Goal: Task Accomplishment & Management: Manage account settings

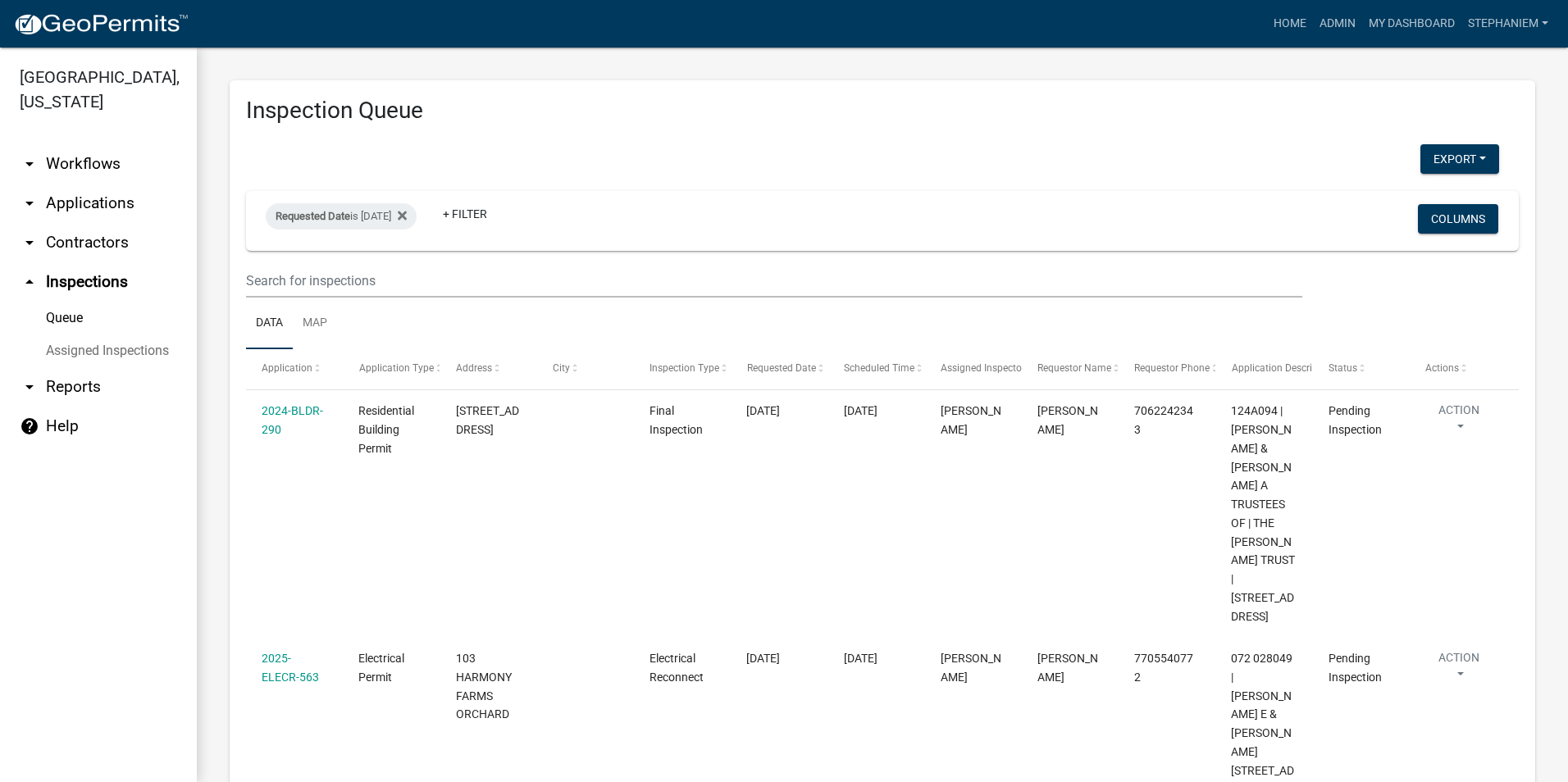
select select "3: 100"
click at [116, 208] on link "arrow_drop_down Applications" at bounding box center [98, 203] width 197 height 39
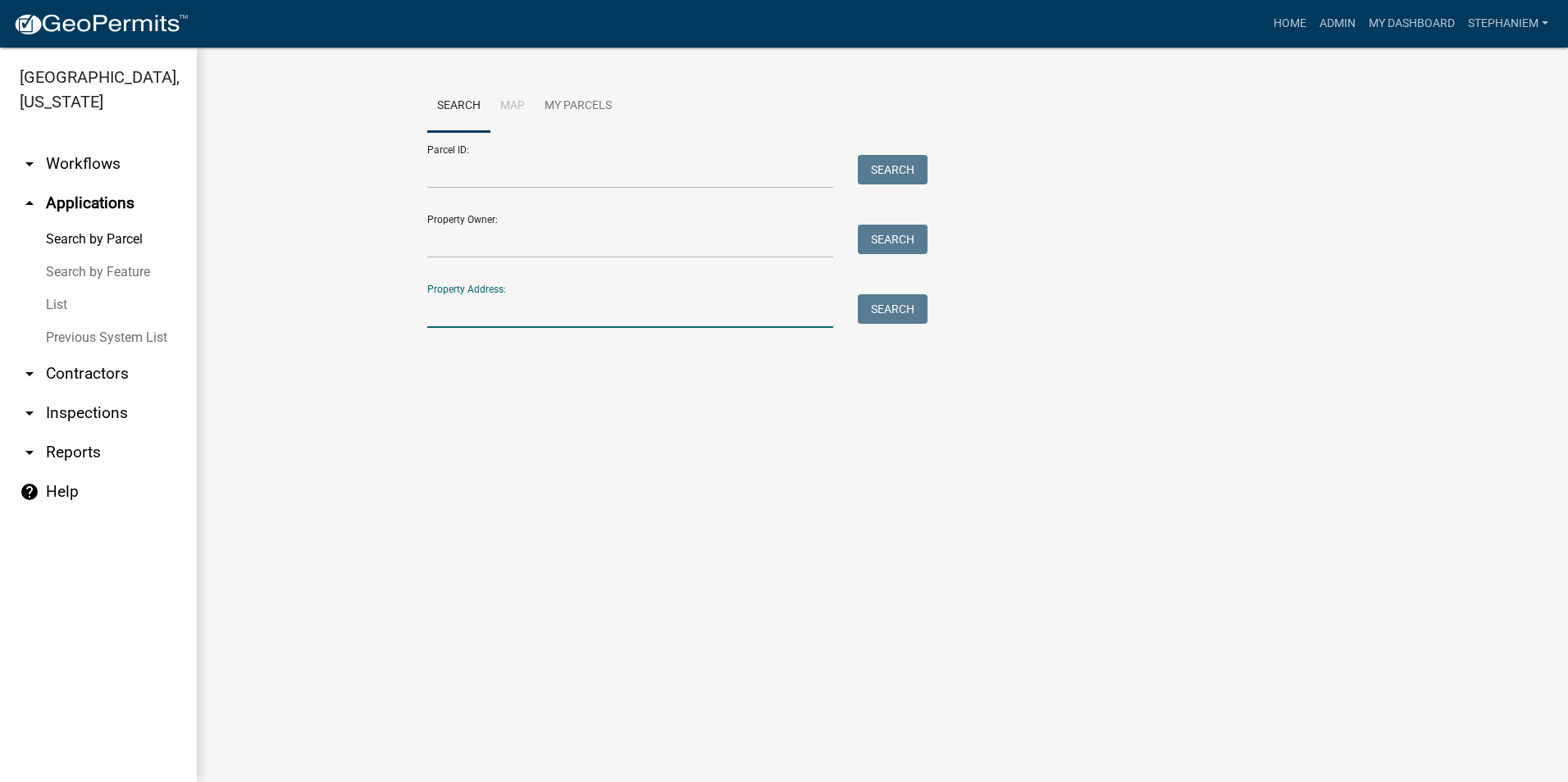
drag, startPoint x: 642, startPoint y: 327, endPoint x: 1141, endPoint y: 327, distance: 499.0
click at [642, 327] on input "Property Address:" at bounding box center [630, 311] width 406 height 33
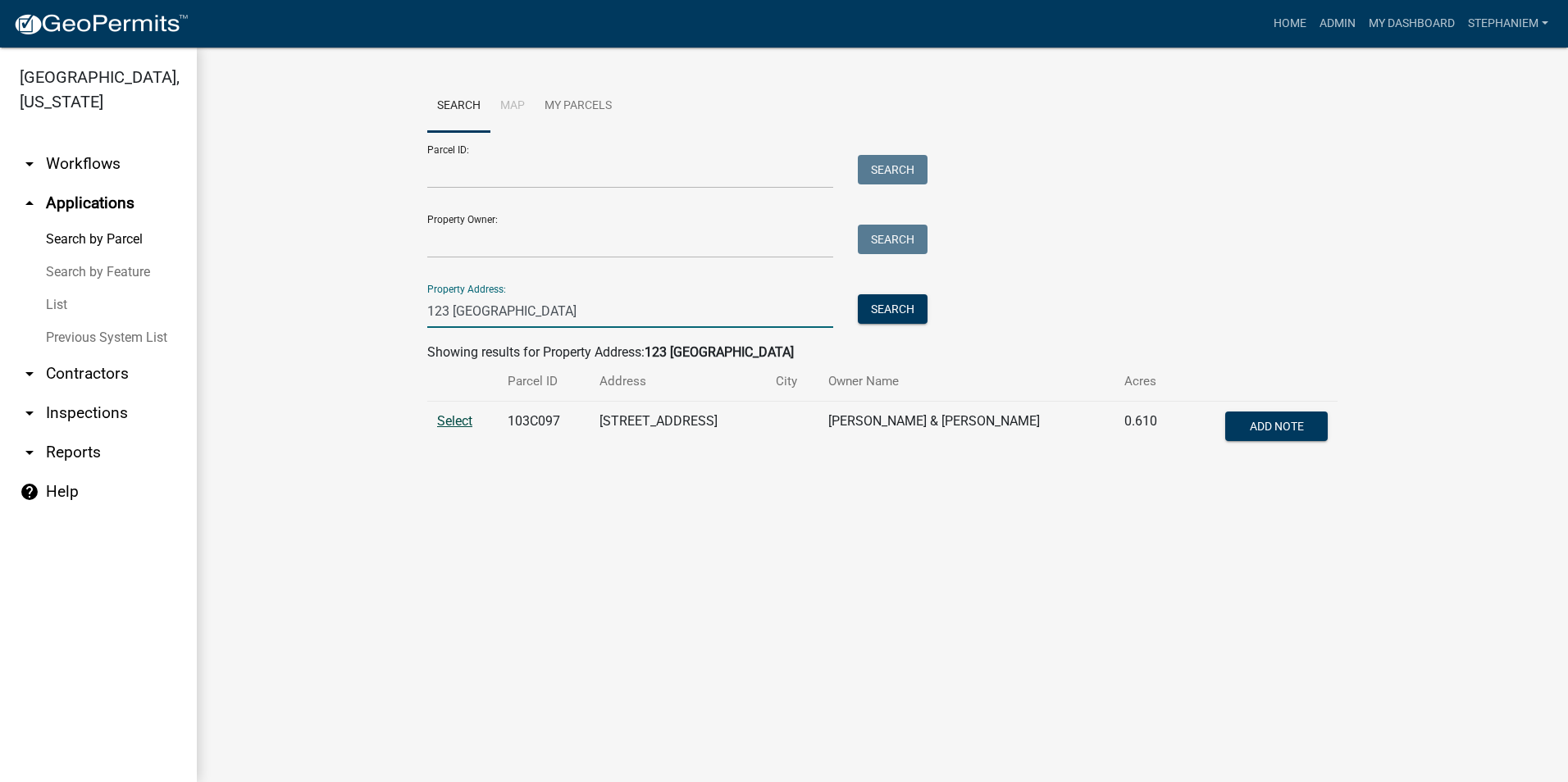
type input "123 [GEOGRAPHIC_DATA]"
click at [466, 420] on span "Select" at bounding box center [454, 421] width 35 height 15
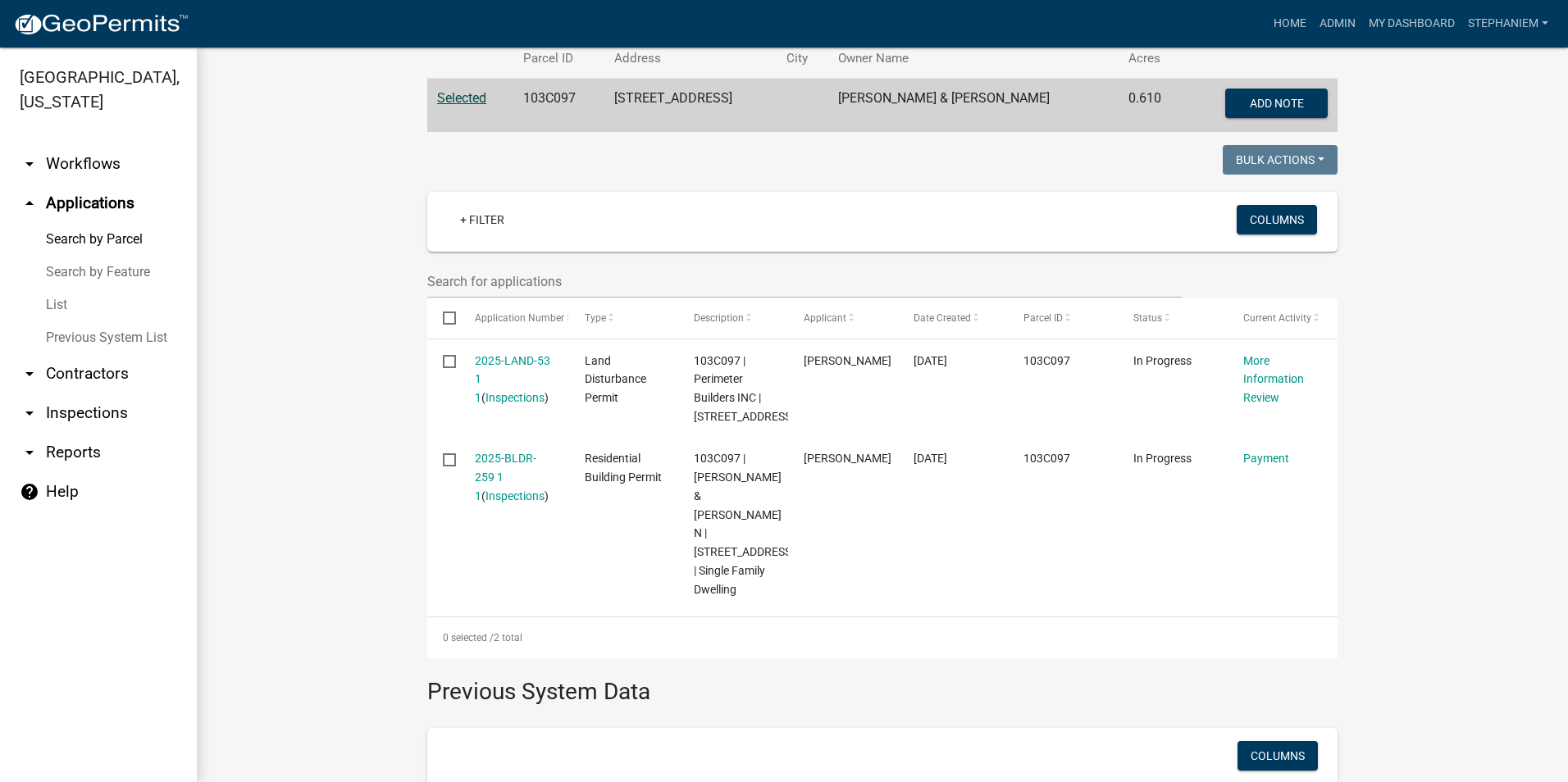
scroll to position [328, 0]
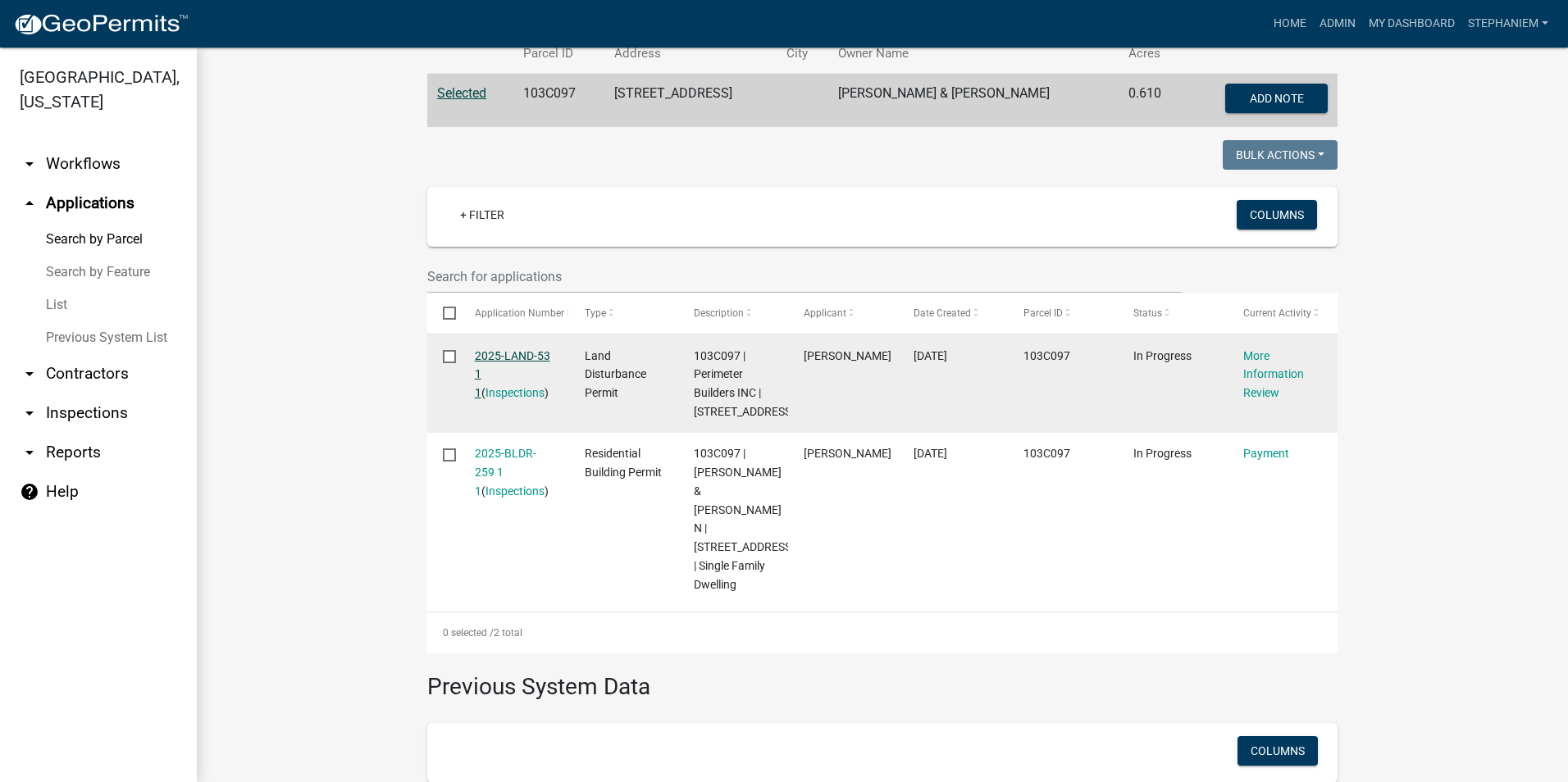
click at [506, 353] on link "2025-LAND-53 1 1" at bounding box center [512, 374] width 75 height 50
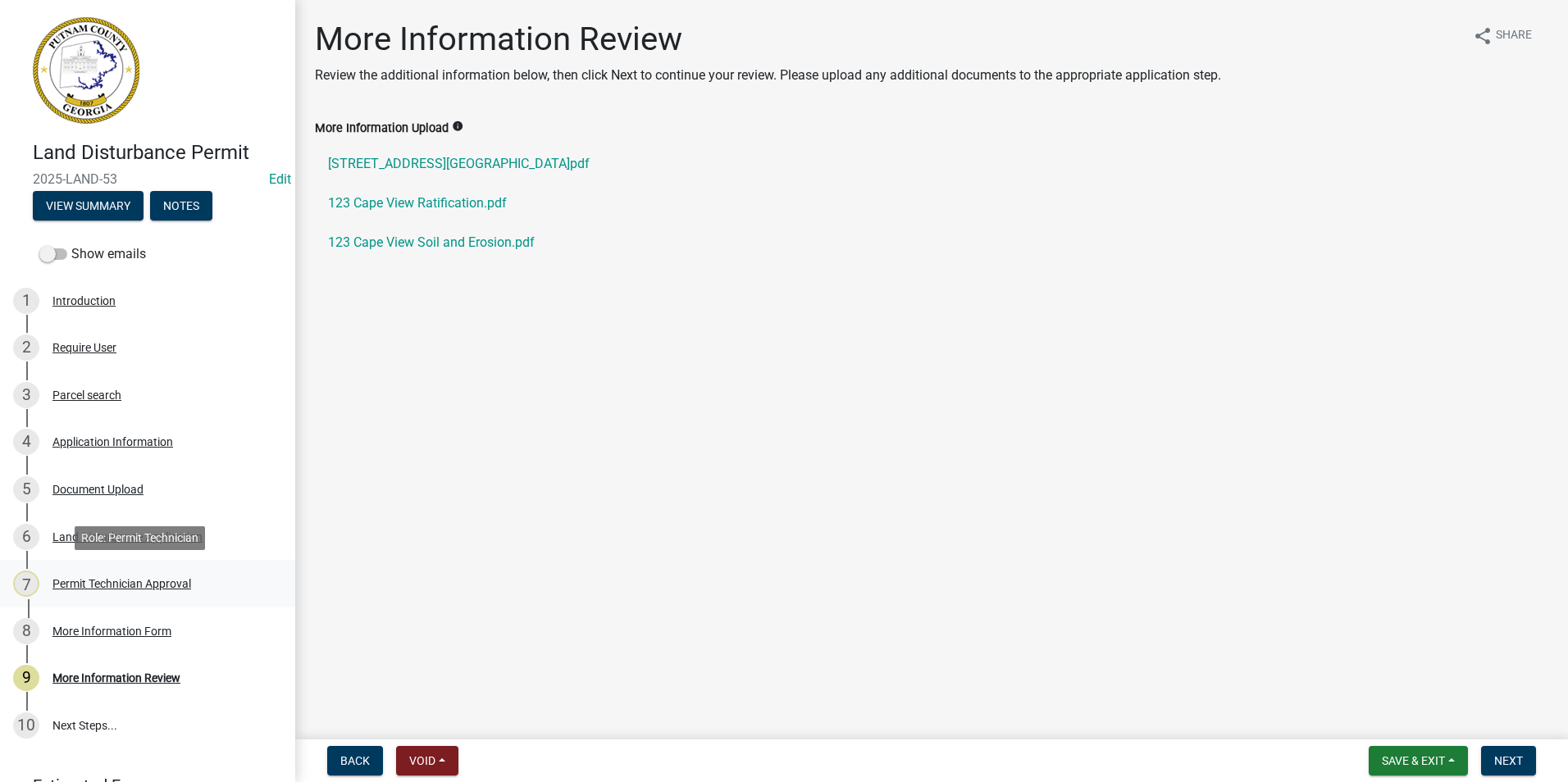
click at [106, 578] on div "Permit Technician Approval" at bounding box center [121, 584] width 138 height 11
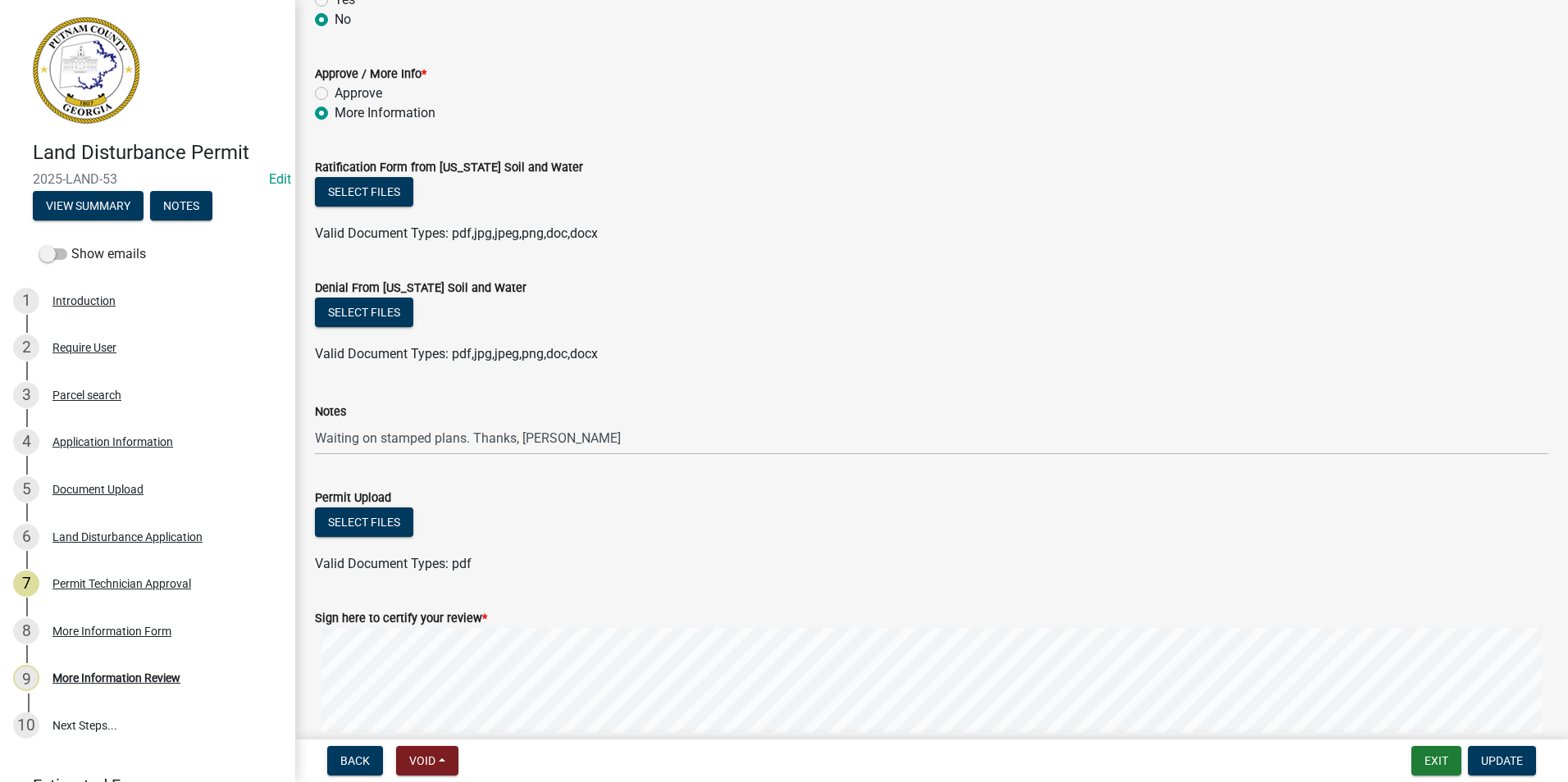
scroll to position [328, 0]
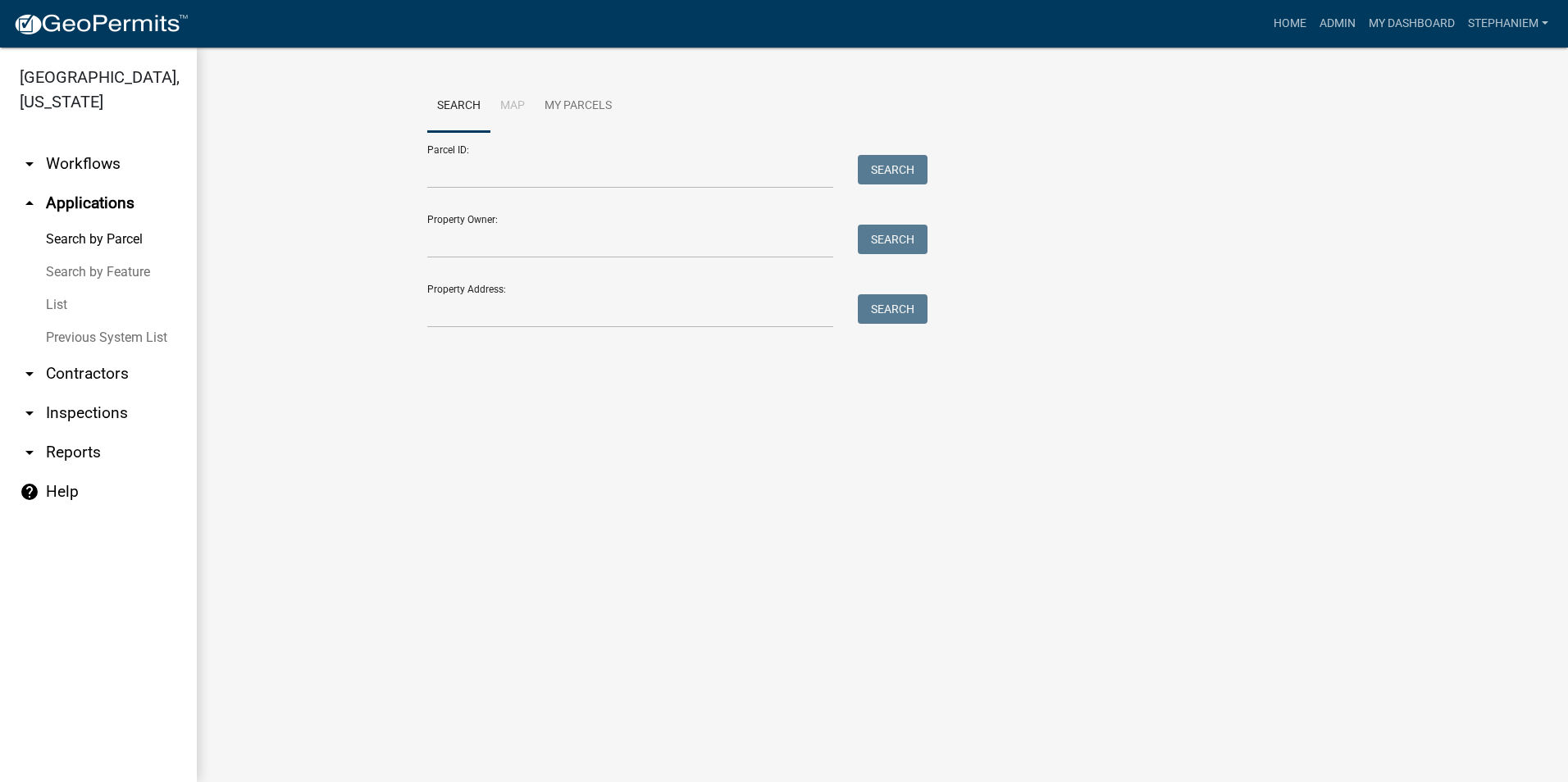
click at [73, 410] on link "arrow_drop_down Inspections" at bounding box center [98, 412] width 197 height 39
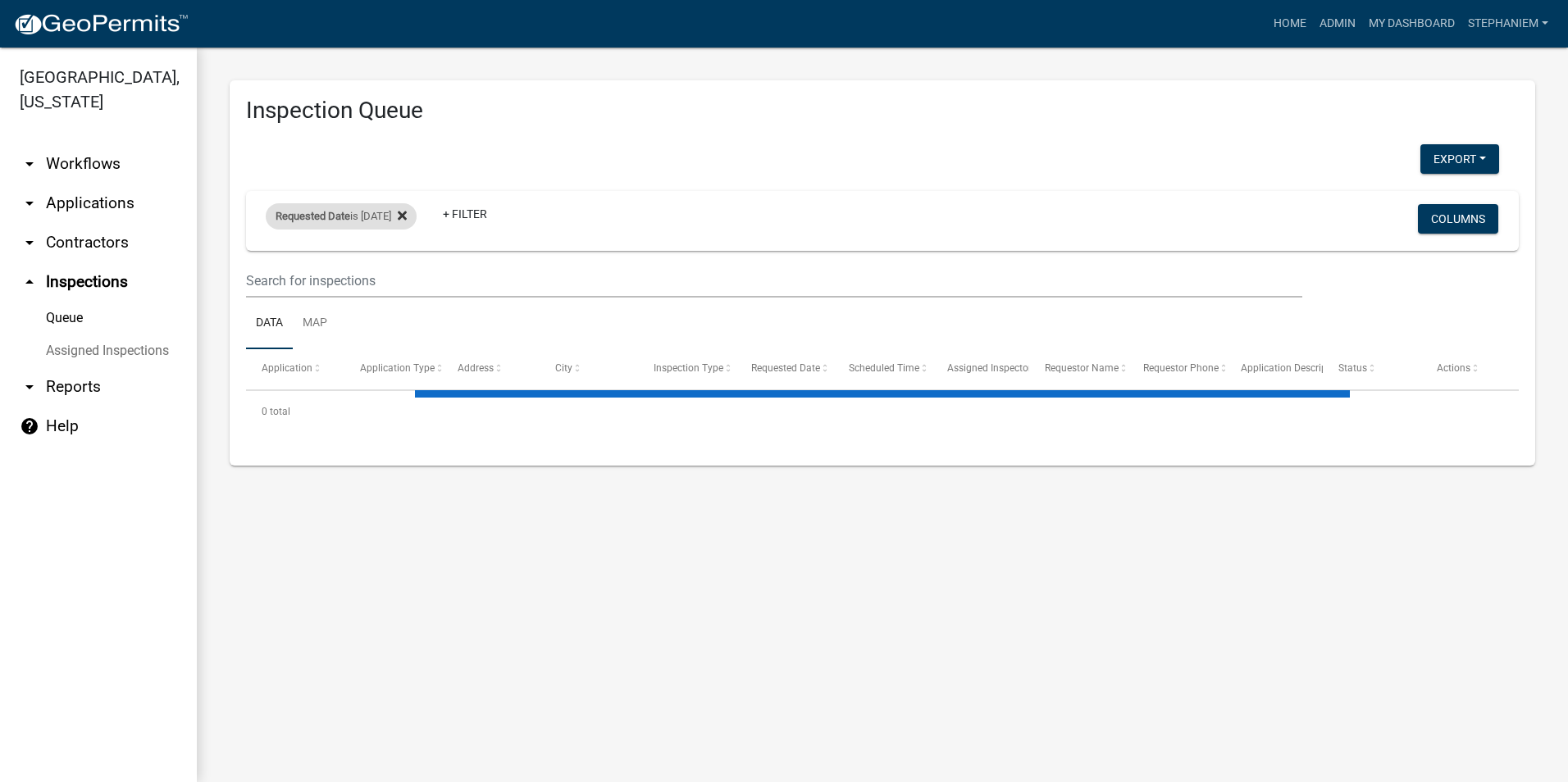
select select "3: 100"
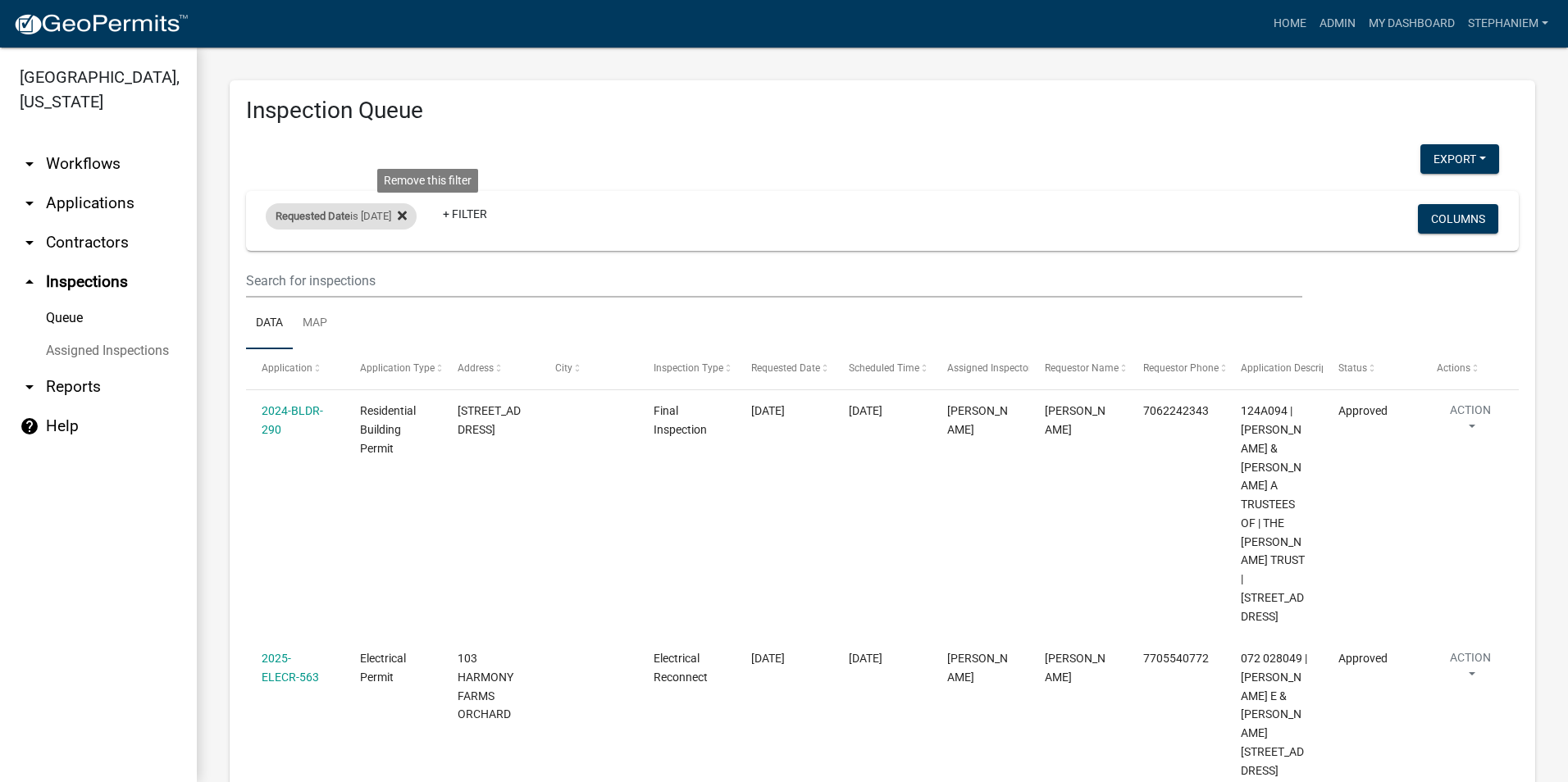
click at [407, 210] on icon at bounding box center [401, 216] width 9 height 13
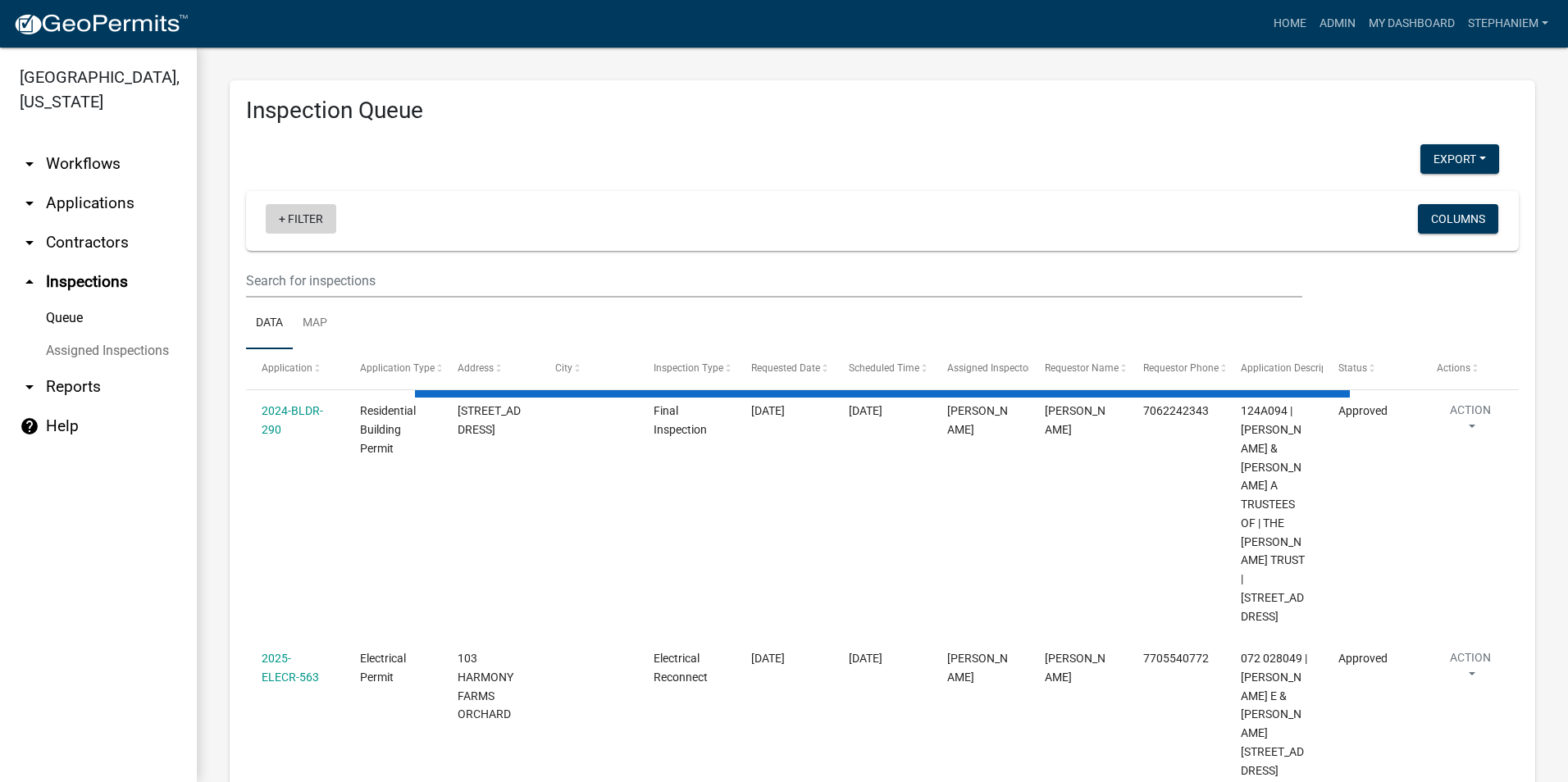
click at [312, 227] on link "+ Filter" at bounding box center [301, 218] width 70 height 30
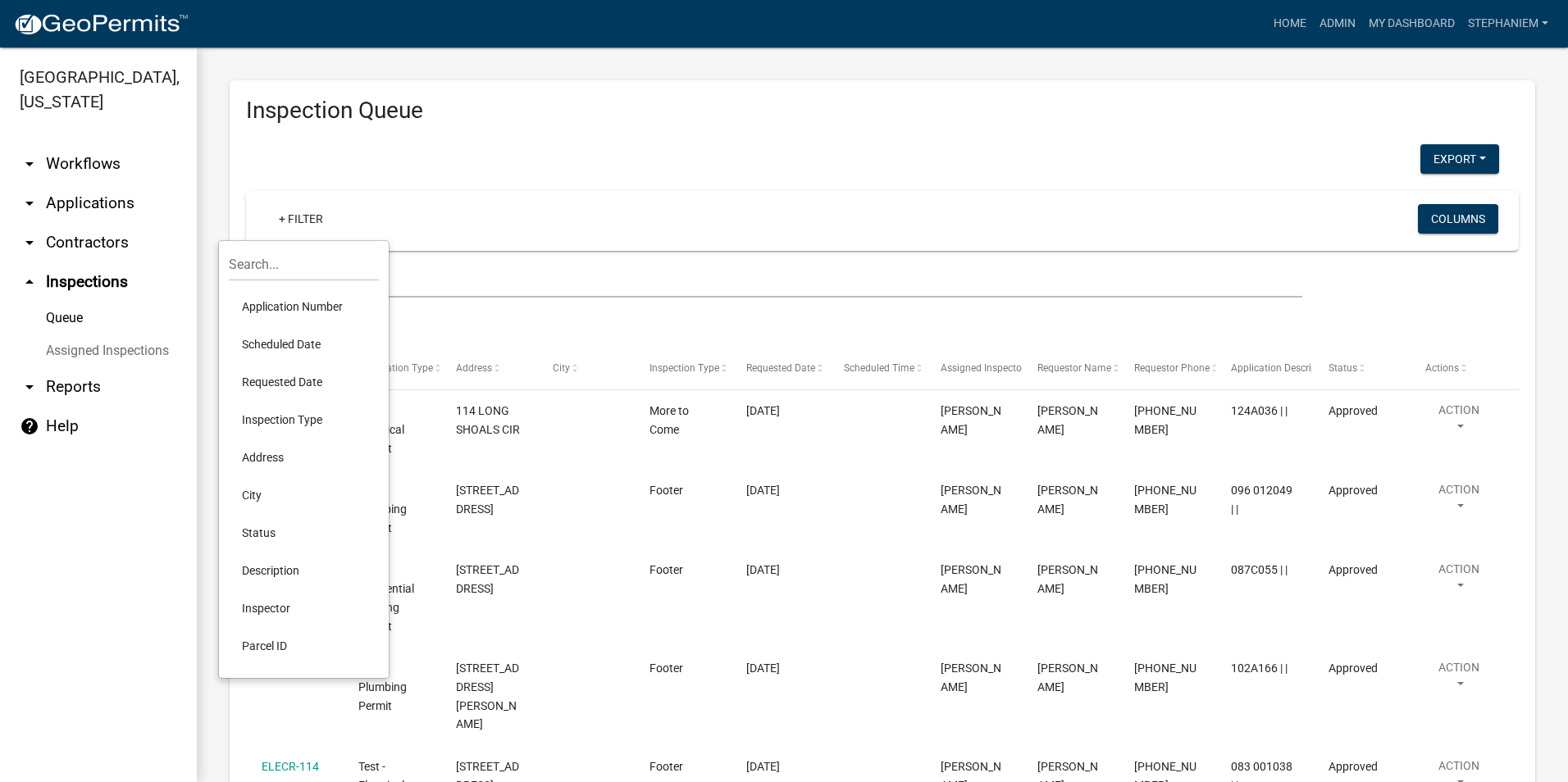
click at [293, 337] on li "Scheduled Date" at bounding box center [304, 345] width 151 height 38
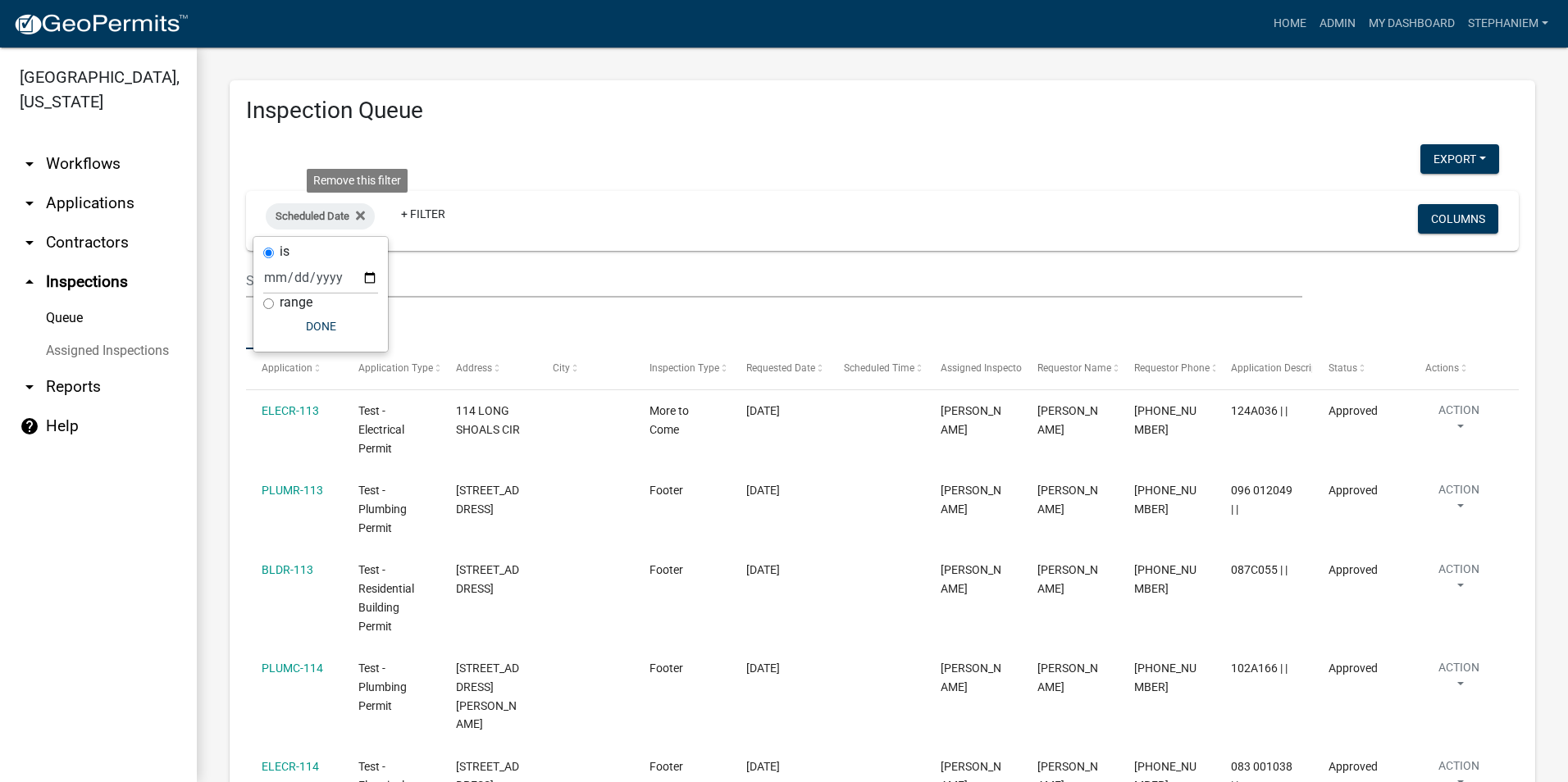
click at [361, 212] on icon at bounding box center [360, 216] width 9 height 13
click at [322, 225] on link "+ Filter" at bounding box center [301, 218] width 70 height 30
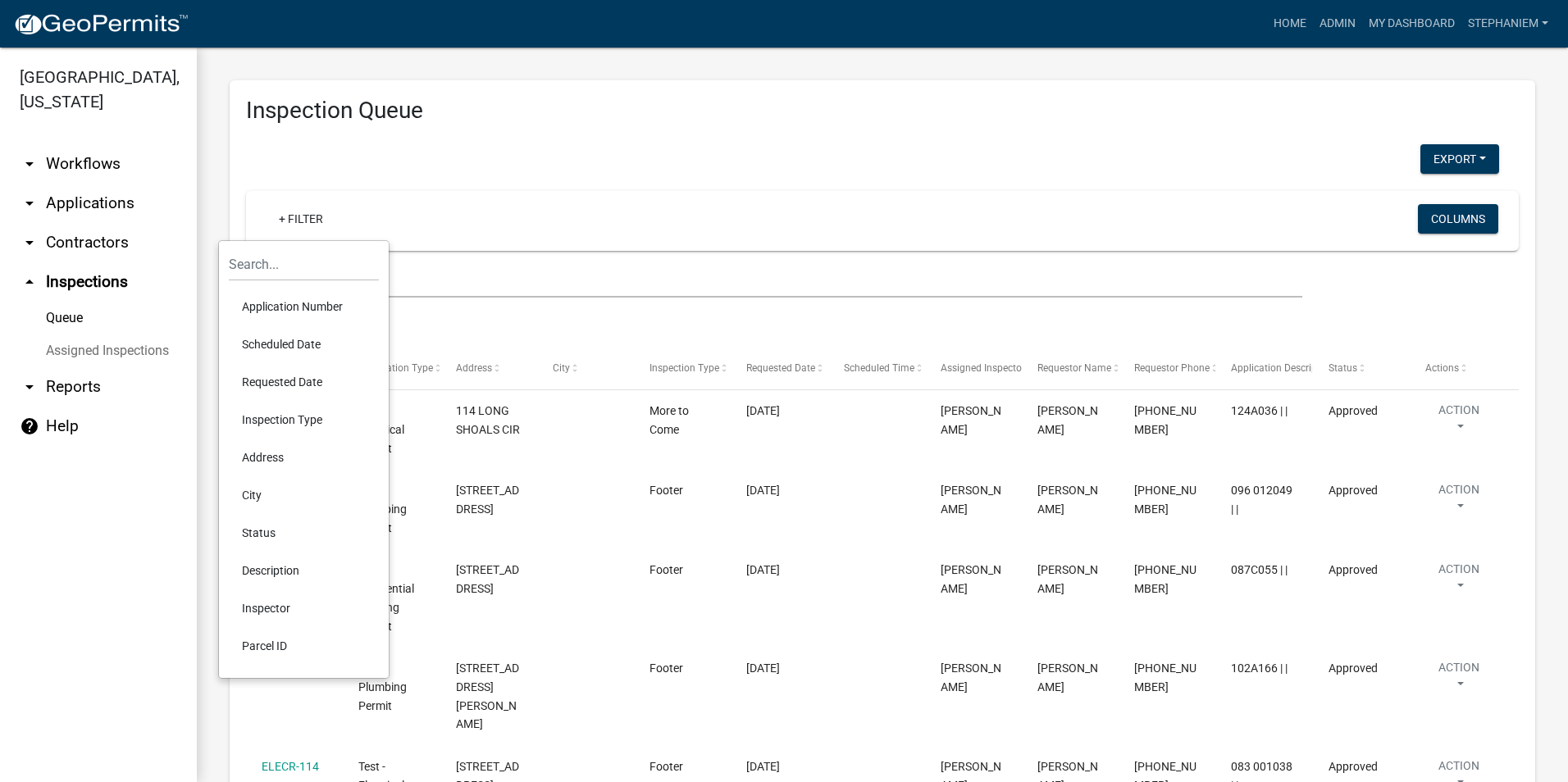
click at [277, 386] on li "Requested Date" at bounding box center [304, 382] width 151 height 38
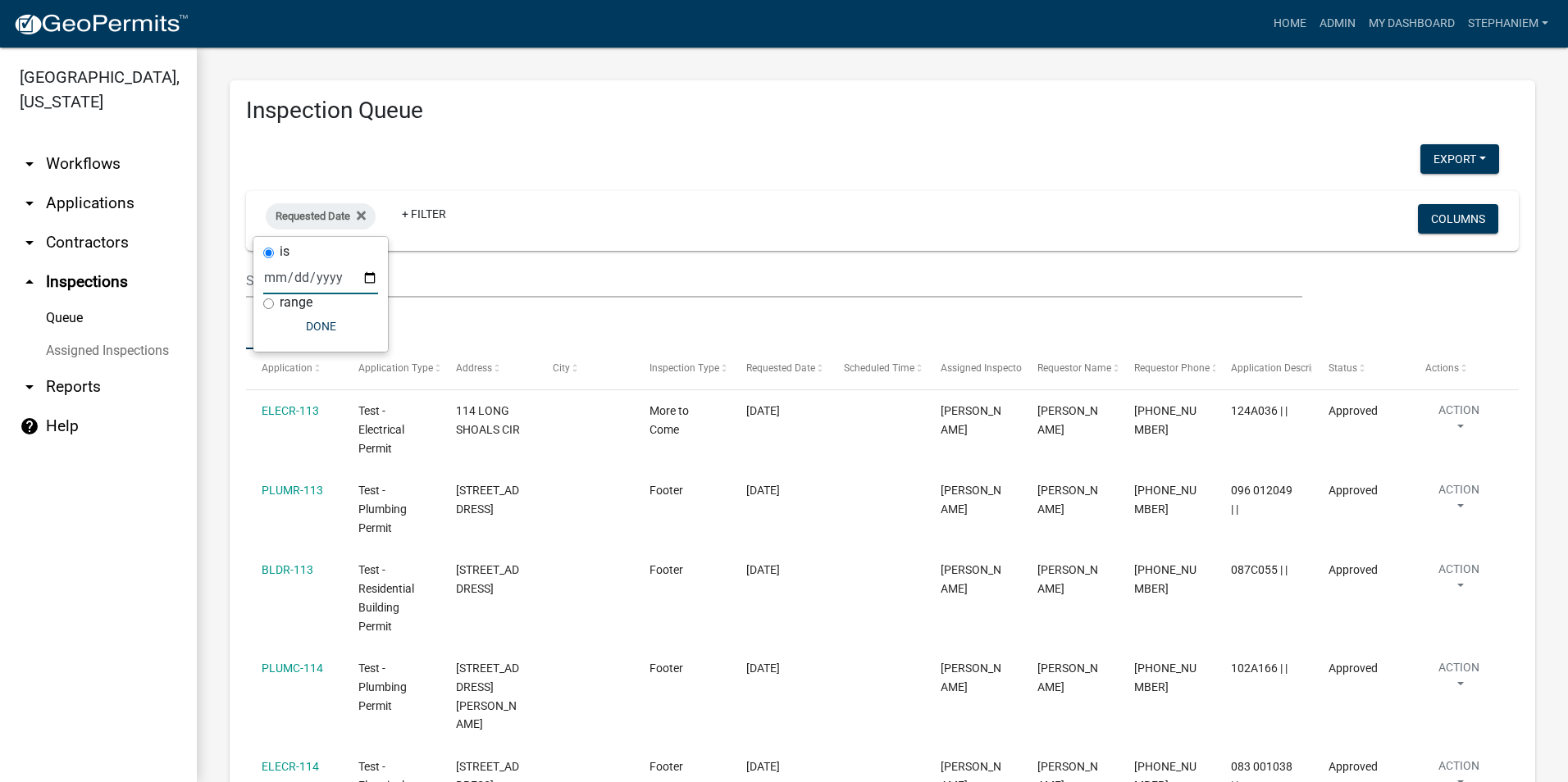
click at [371, 269] on input "date" at bounding box center [320, 277] width 115 height 33
type input "[DATE]"
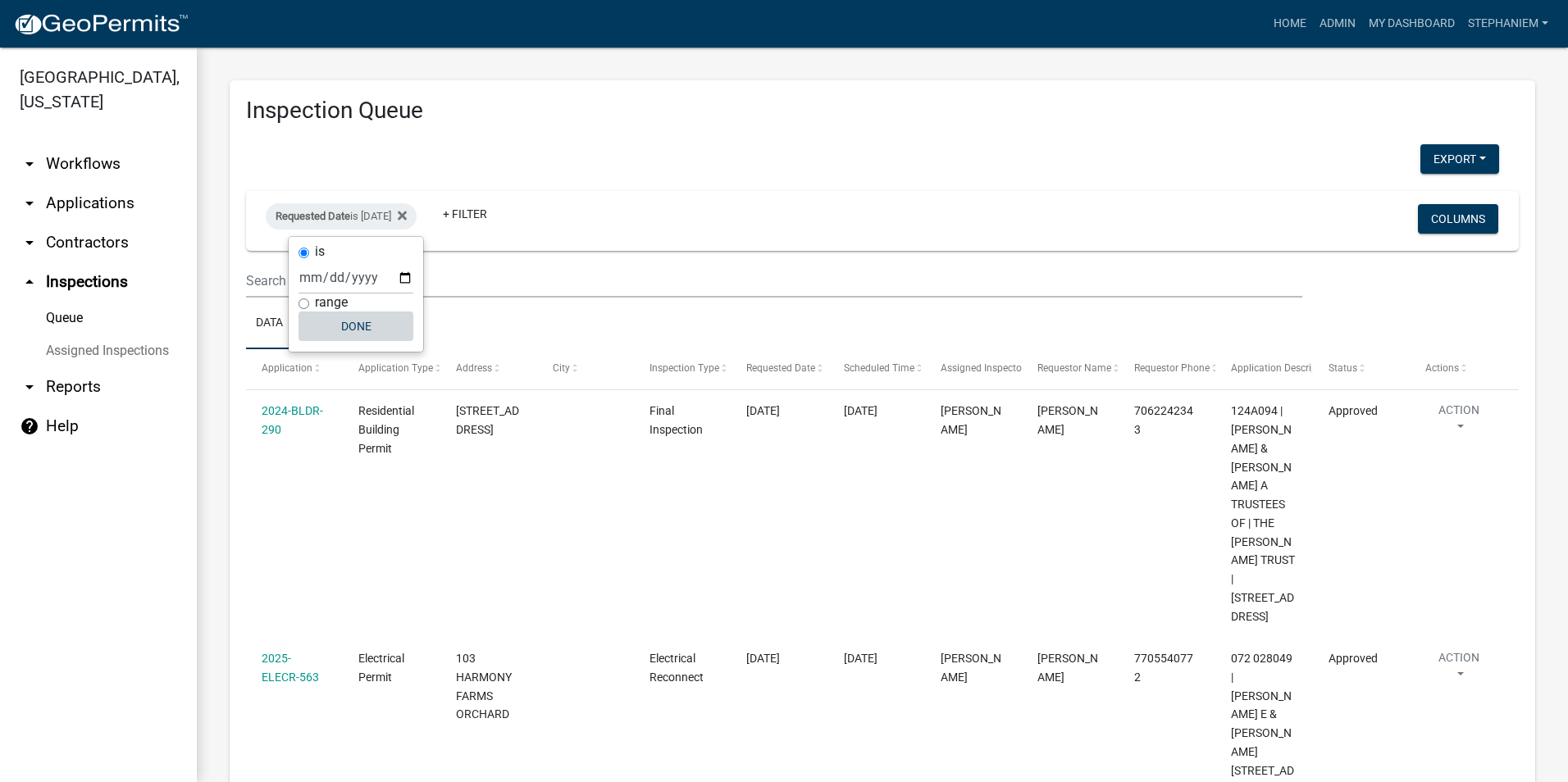
click at [358, 327] on button "Done" at bounding box center [355, 326] width 115 height 30
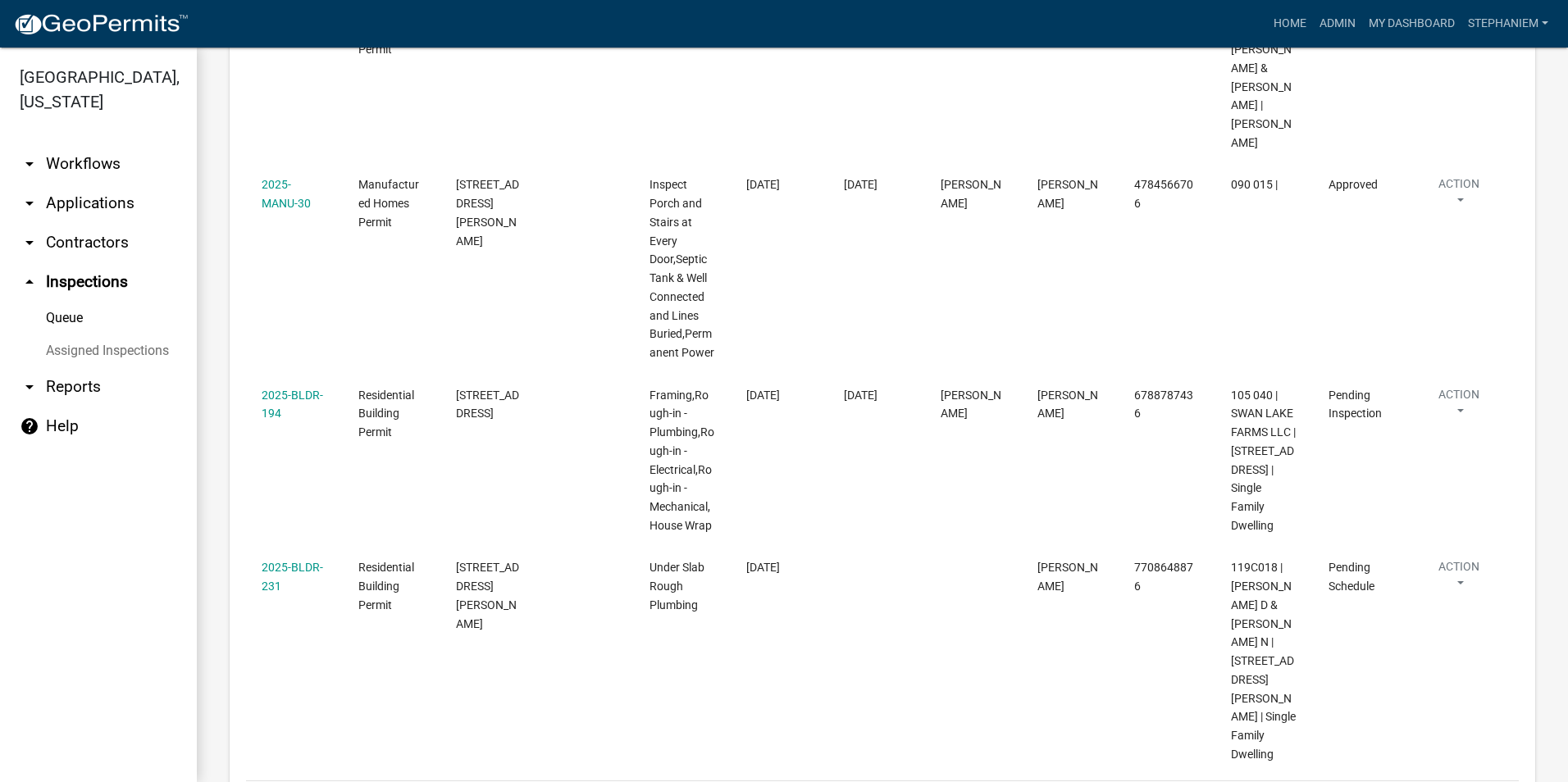
scroll to position [1976, 0]
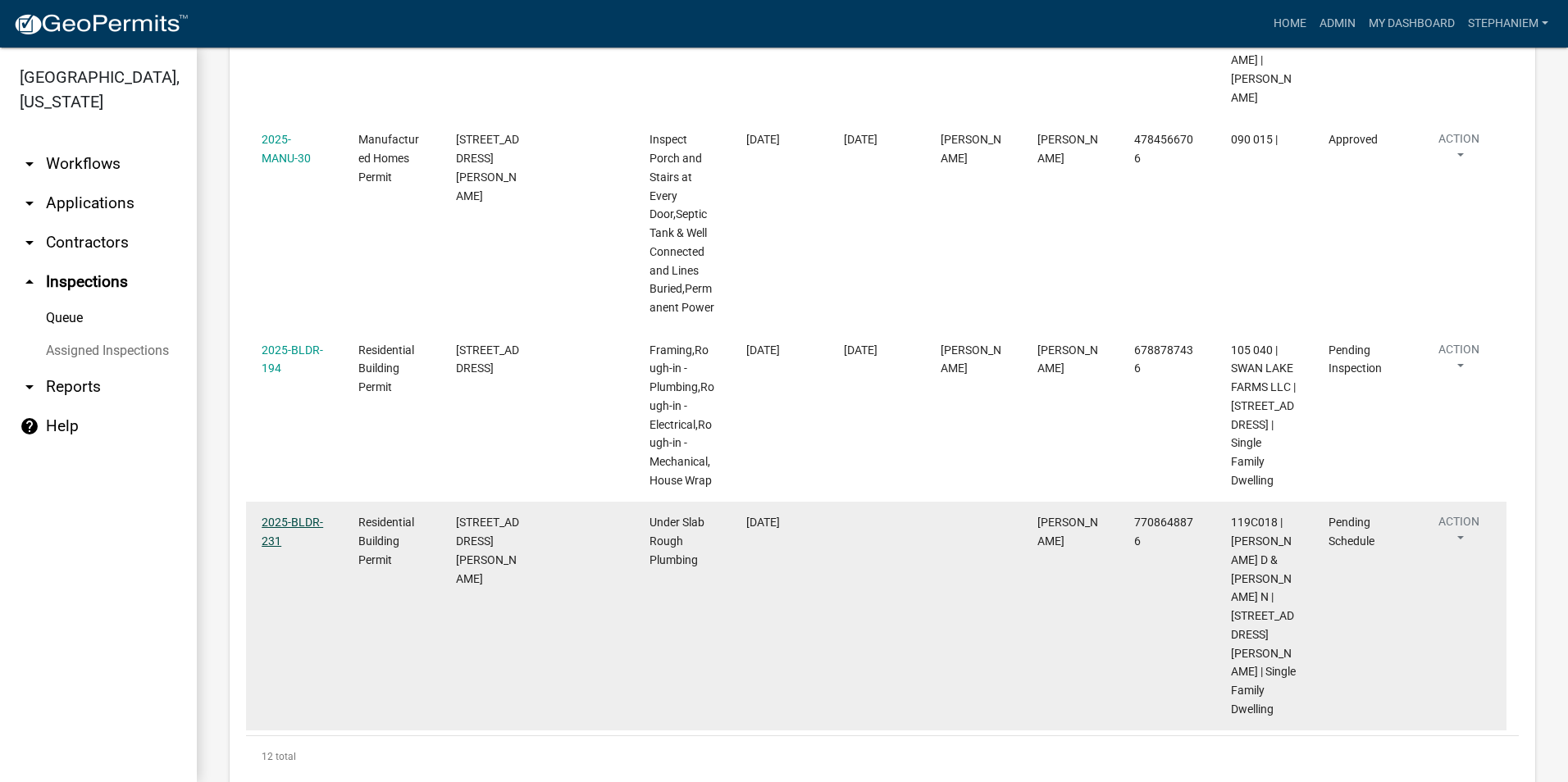
click at [304, 515] on link "2025-BLDR-231" at bounding box center [292, 531] width 62 height 32
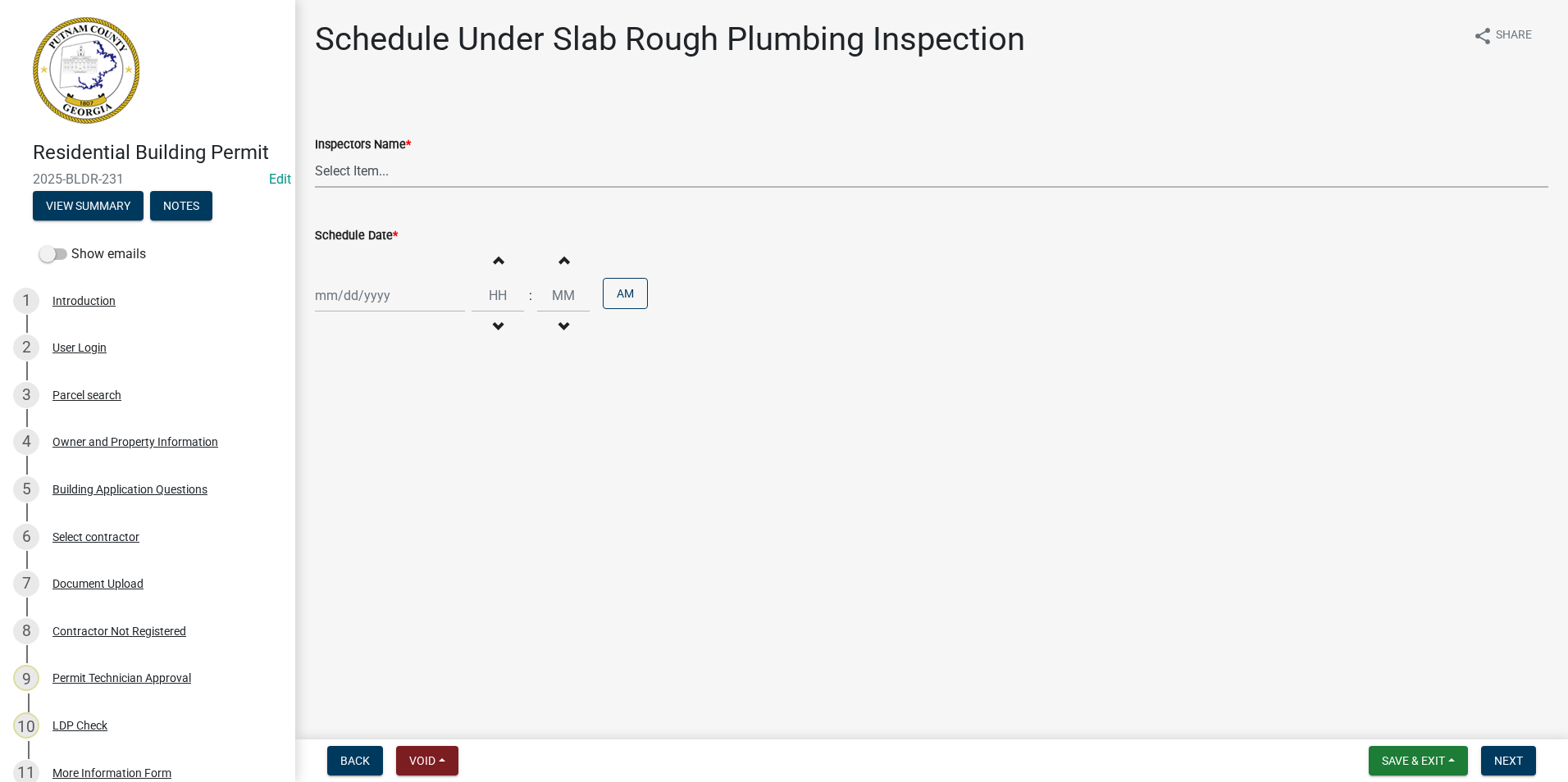
drag, startPoint x: 372, startPoint y: 163, endPoint x: 368, endPoint y: 186, distance: 23.3
click at [372, 163] on select "Select Item... mrivera ([PERSON_NAME]) [PERSON_NAME] ([PERSON_NAME] ([PERSON_NA…" at bounding box center [932, 170] width 1234 height 33
select select "a0ea4169-8540-4a2c-b9f4-cf4c1ffdeb95"
click at [315, 154] on select "Select Item... mrivera ([PERSON_NAME]) [PERSON_NAME] ([PERSON_NAME] ([PERSON_NA…" at bounding box center [932, 170] width 1234 height 33
click at [351, 291] on div at bounding box center [391, 295] width 151 height 33
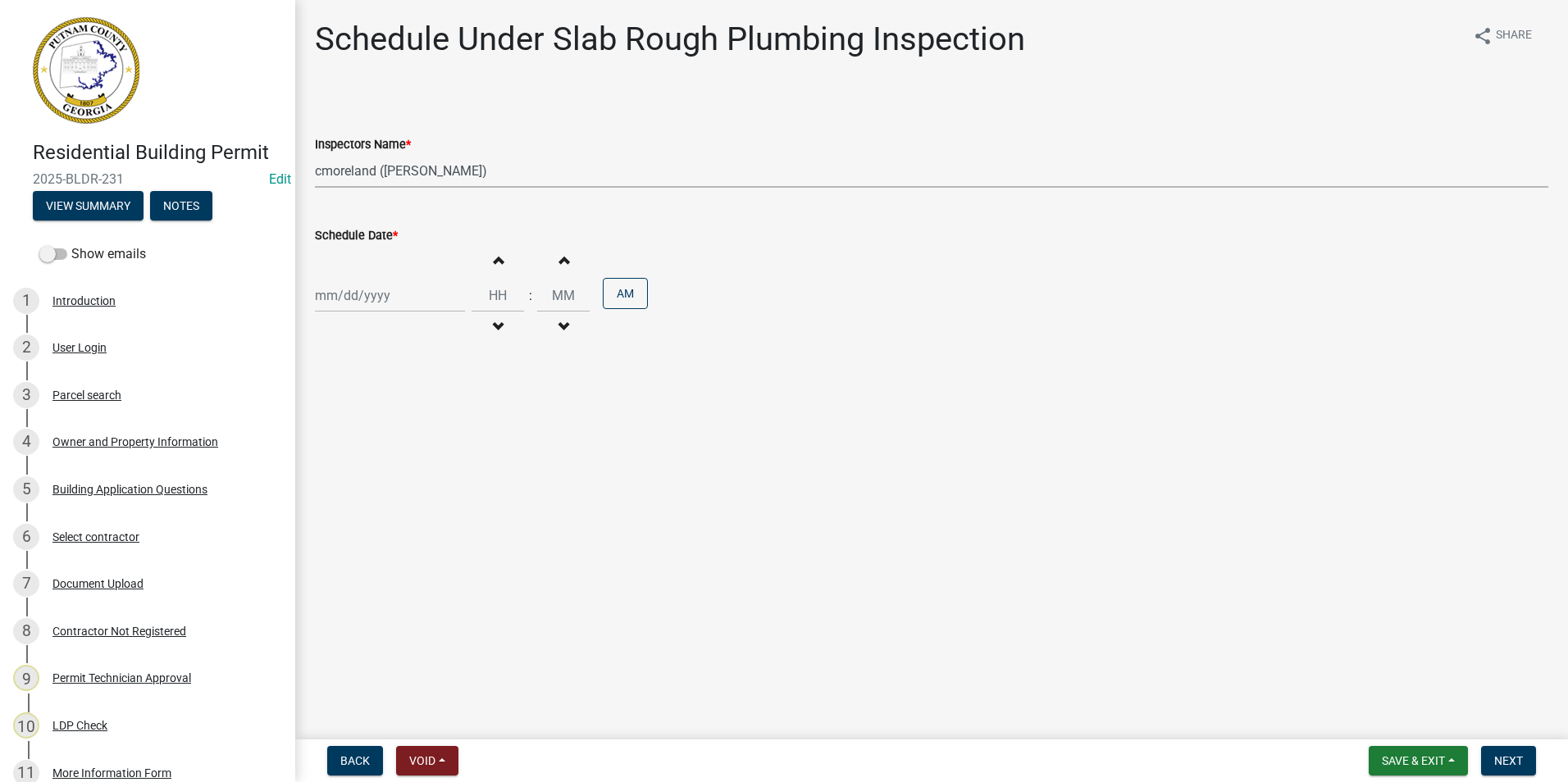
select select "10"
select select "2025"
click at [427, 400] on div "10" at bounding box center [436, 410] width 27 height 27
type input "[DATE]"
click at [1511, 759] on span "Next" at bounding box center [1508, 761] width 29 height 13
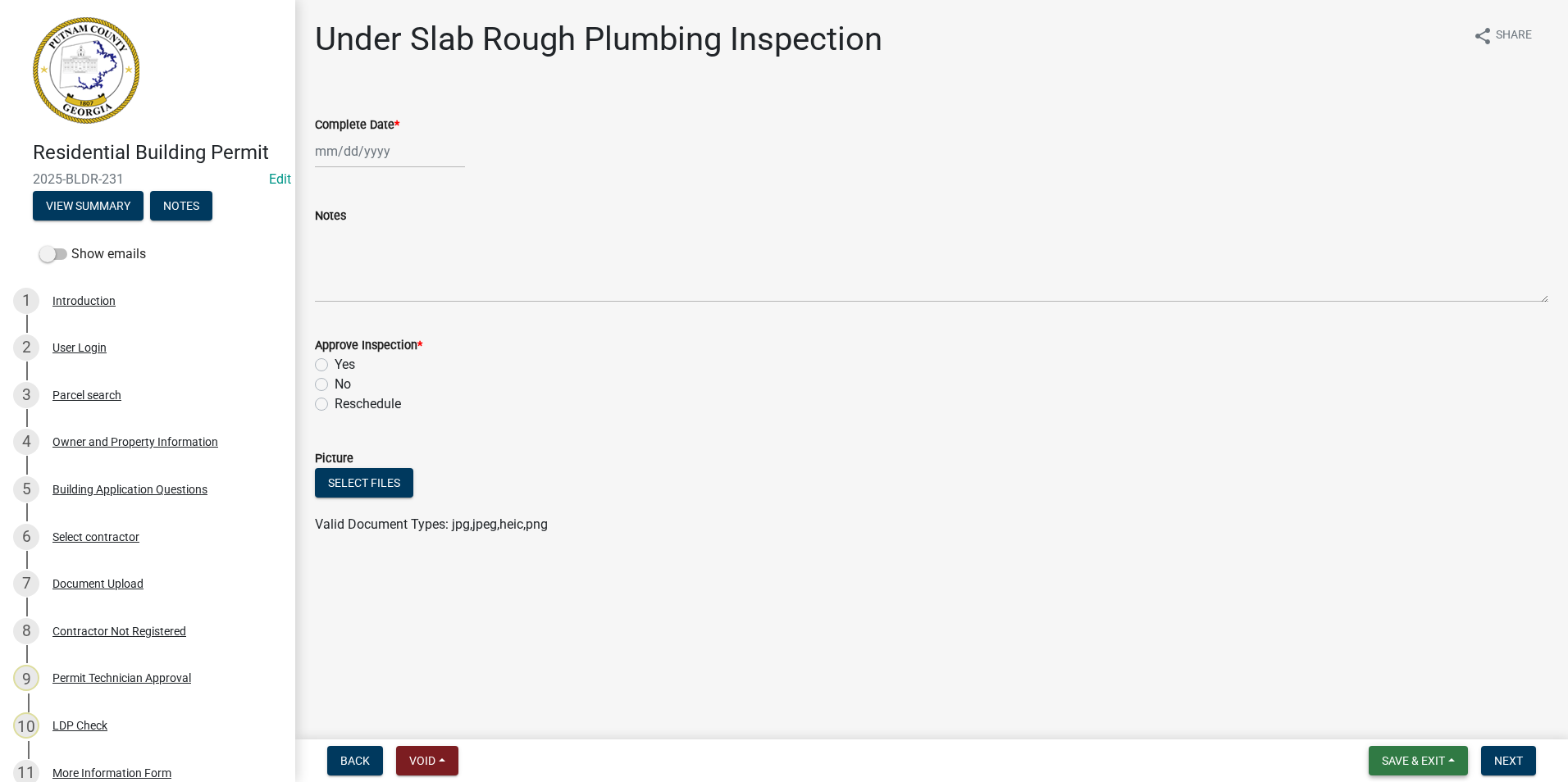
click at [1385, 750] on button "Save & Exit" at bounding box center [1418, 760] width 99 height 30
click at [1385, 724] on button "Save & Exit" at bounding box center [1402, 717] width 131 height 39
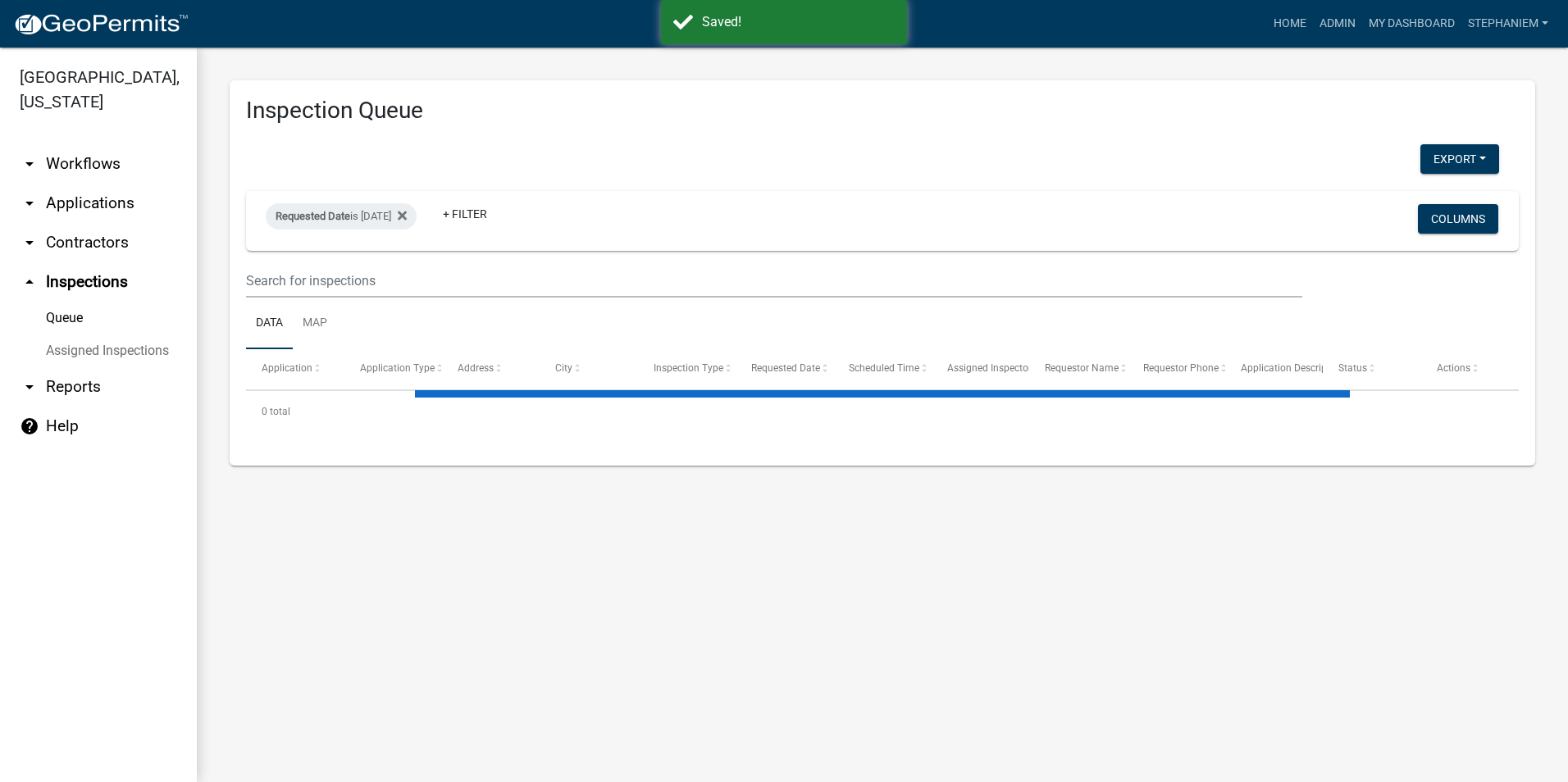
select select "3: 100"
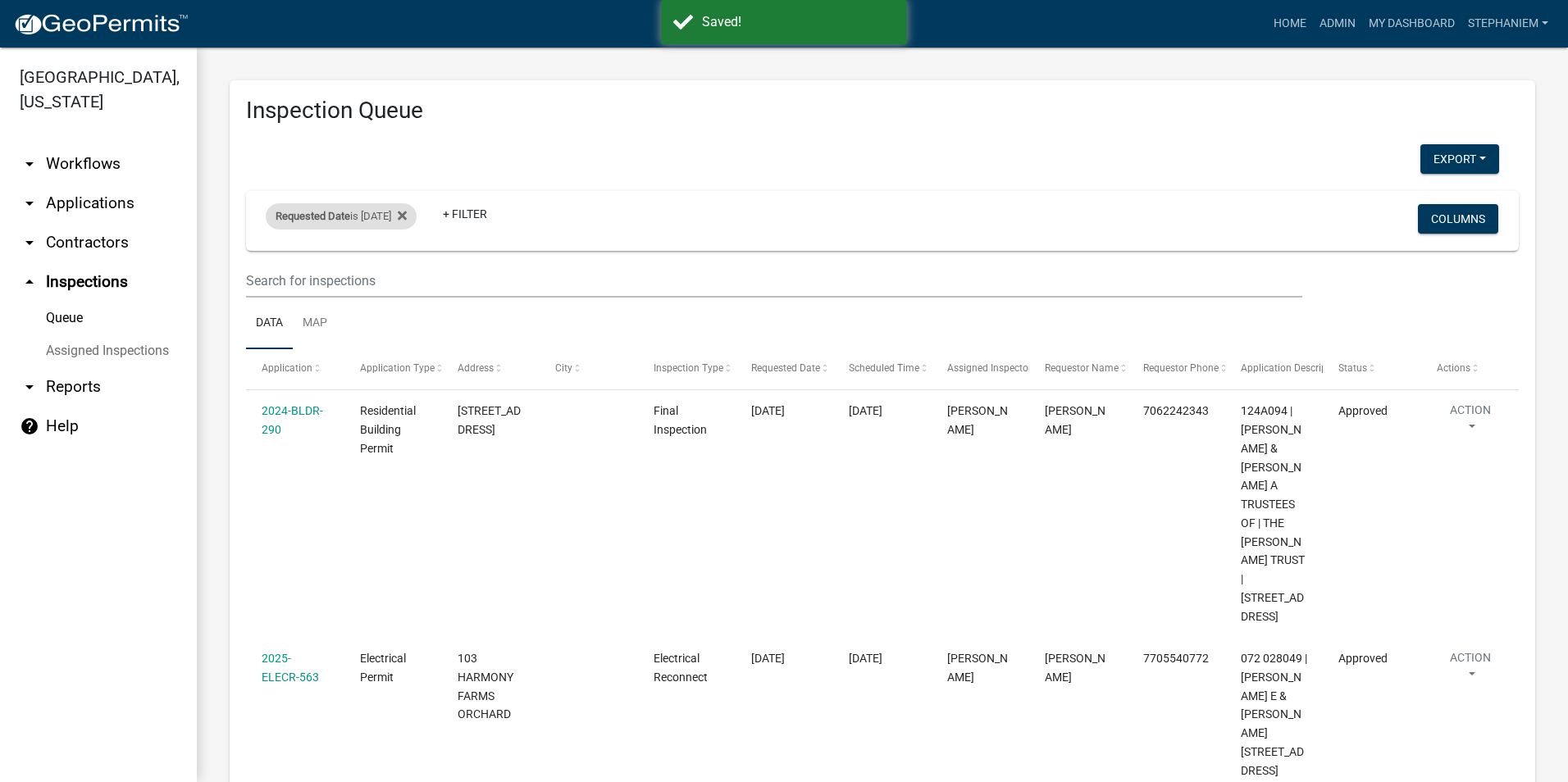
click at [365, 211] on div "Requested Date is [DATE]" at bounding box center [341, 216] width 151 height 27
click at [407, 279] on input "[DATE]" at bounding box center [355, 277] width 115 height 33
type input "[DATE]"
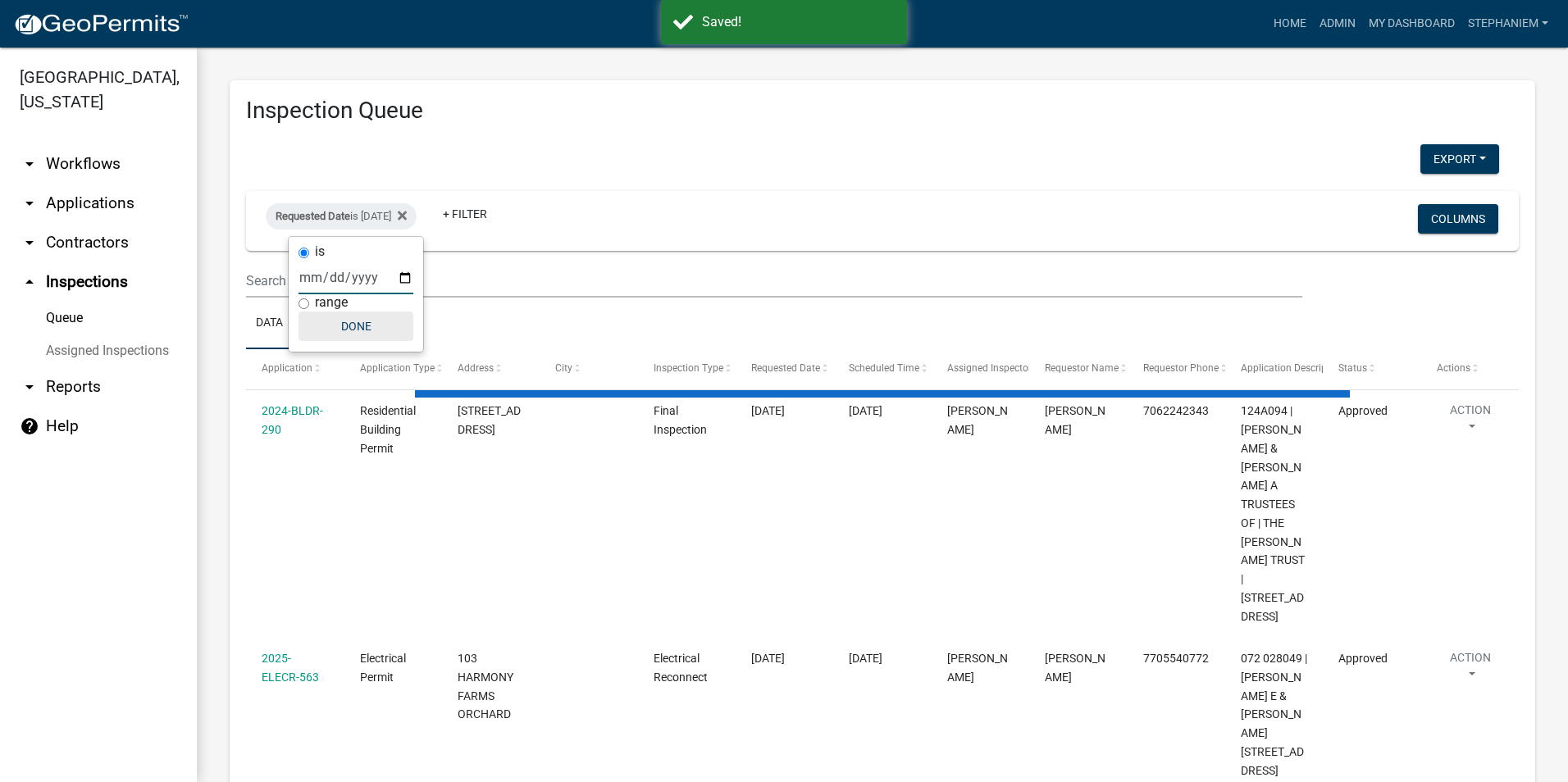
click at [373, 324] on button "Done" at bounding box center [355, 326] width 115 height 30
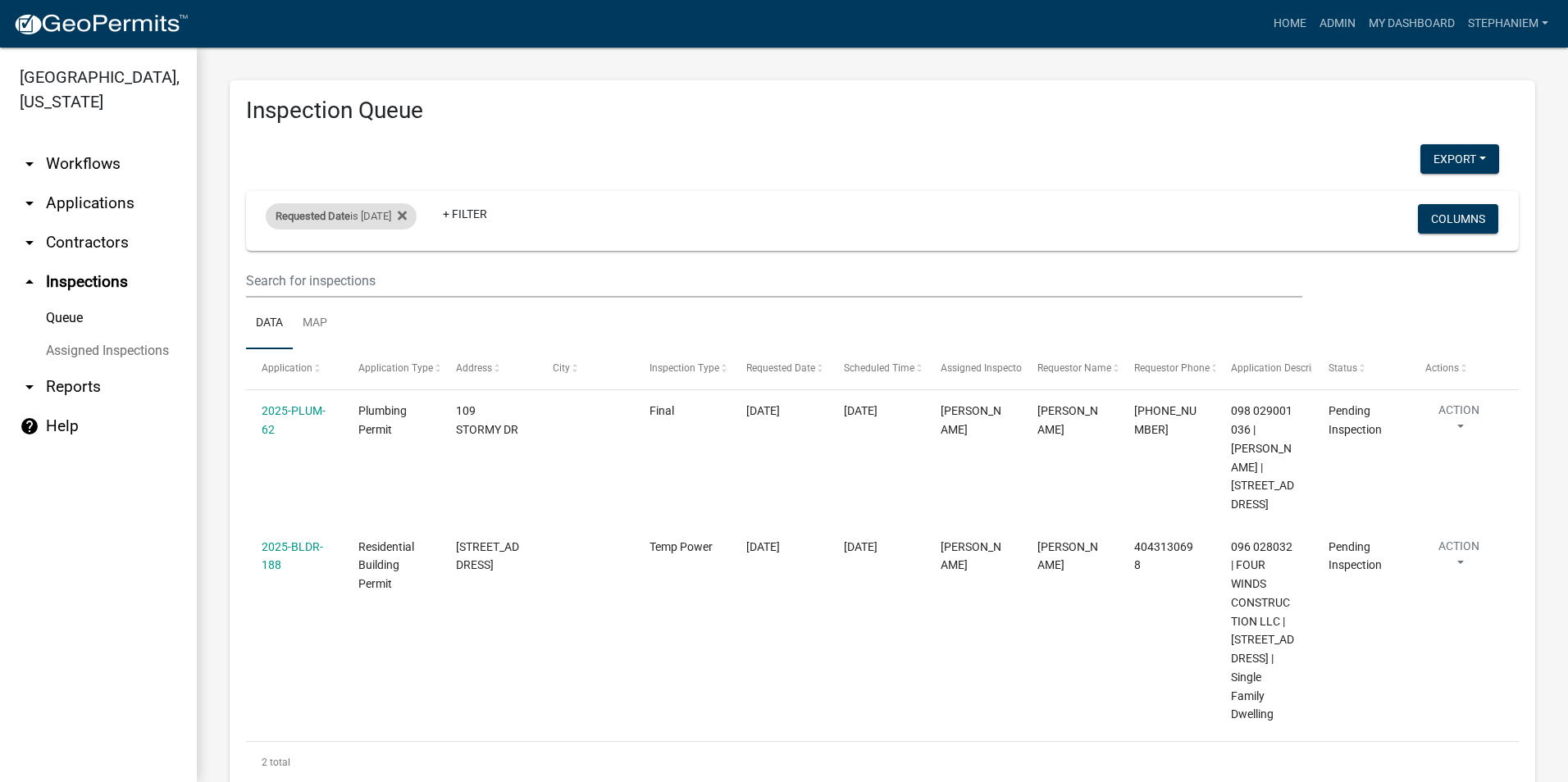
click at [389, 210] on div "Requested Date is [DATE]" at bounding box center [341, 216] width 151 height 27
click at [402, 272] on input "[DATE]" at bounding box center [355, 277] width 115 height 33
type input "[DATE]"
click at [370, 333] on button "Done" at bounding box center [355, 326] width 115 height 30
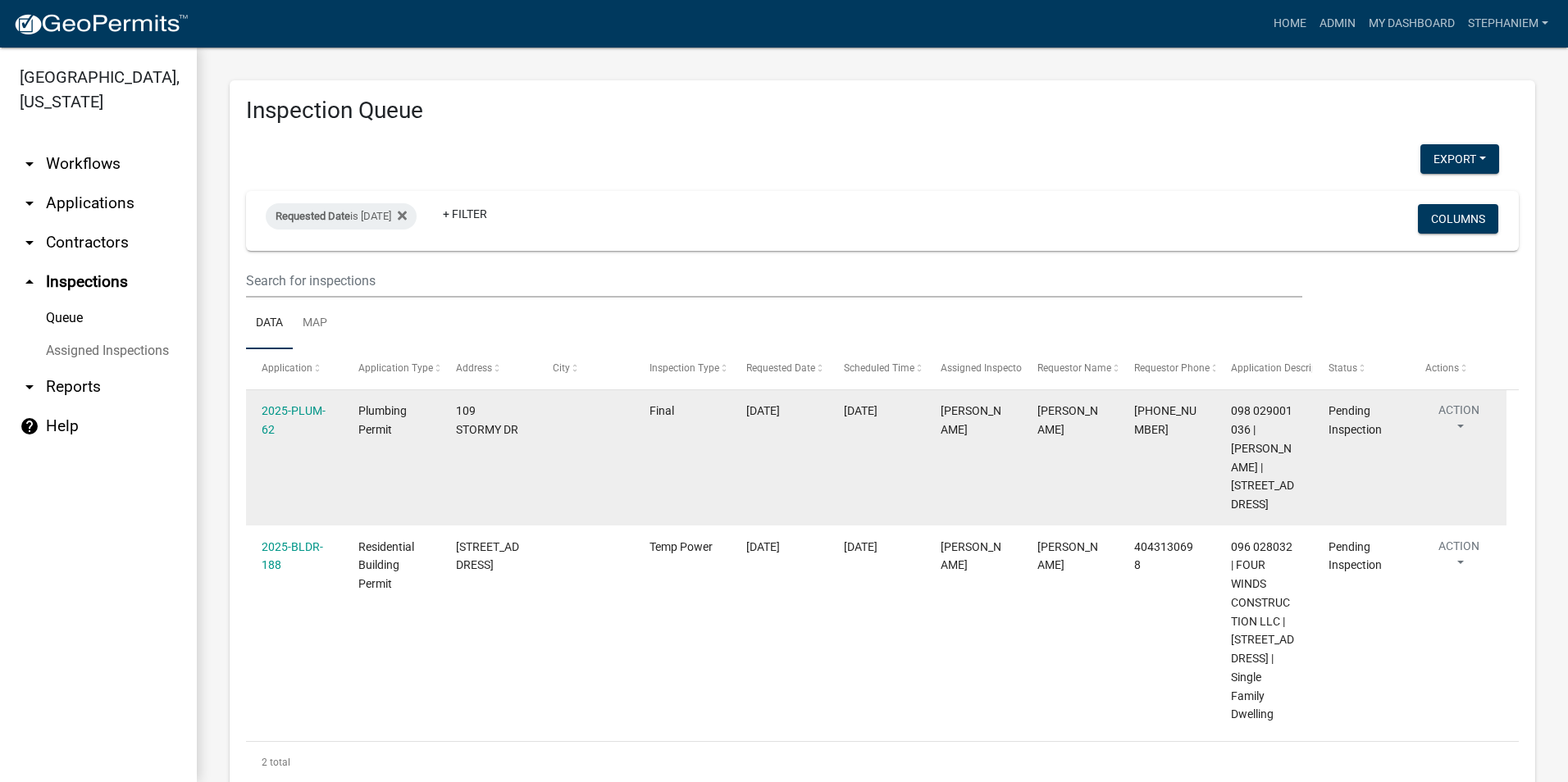
select select "3: 100"
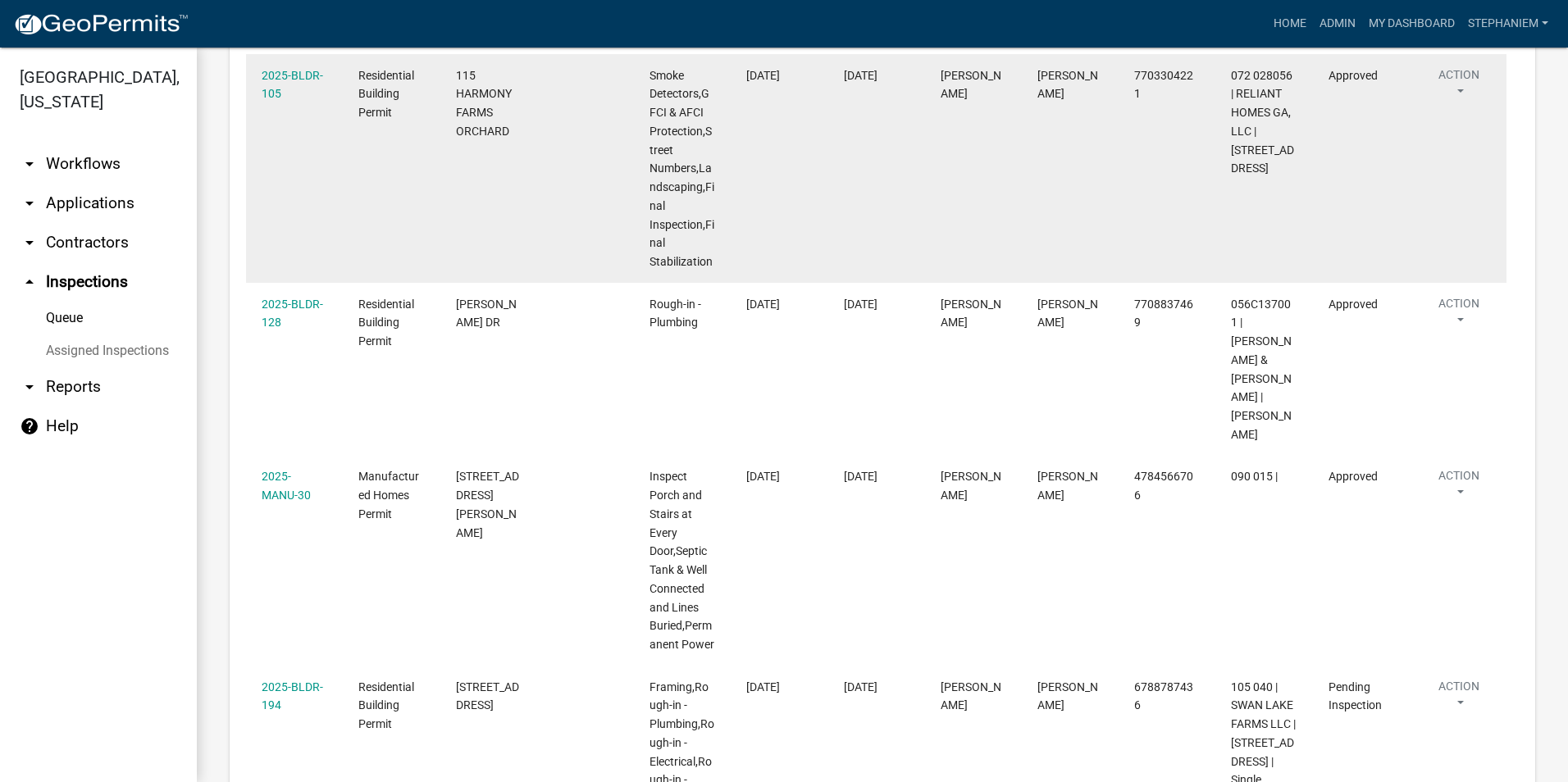
scroll to position [1976, 0]
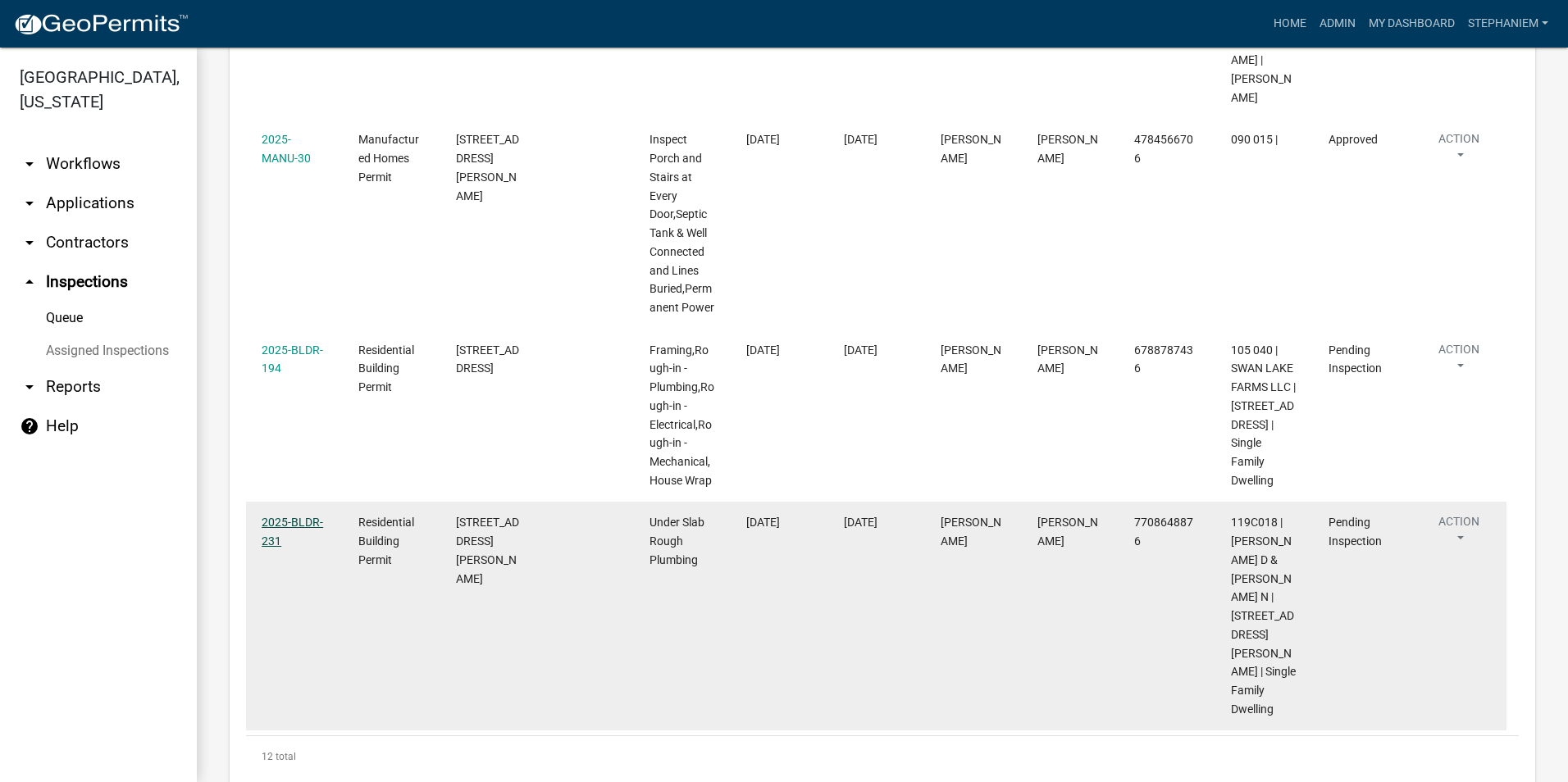
click at [291, 515] on link "2025-BLDR-231" at bounding box center [292, 531] width 62 height 32
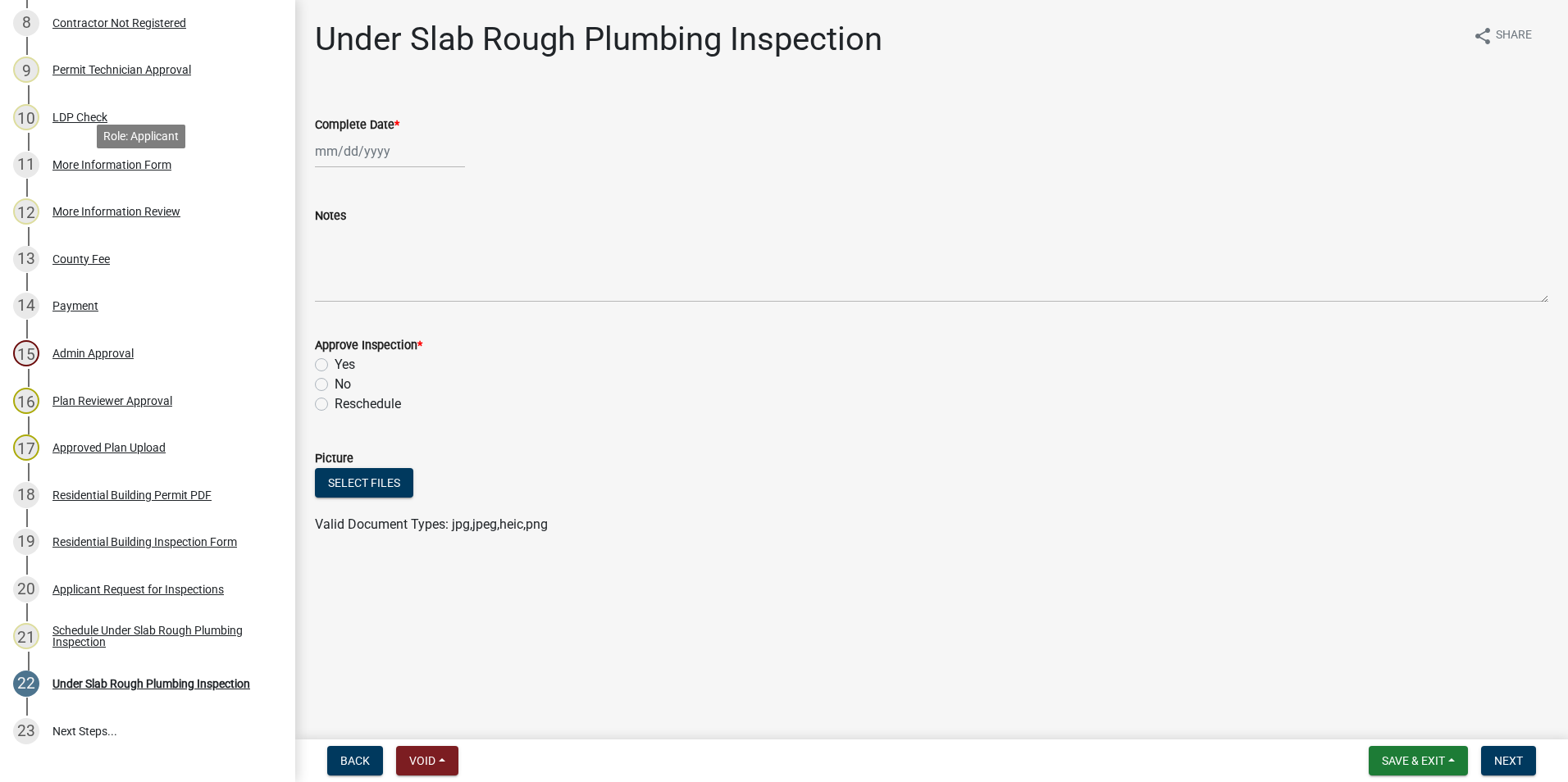
scroll to position [733, 0]
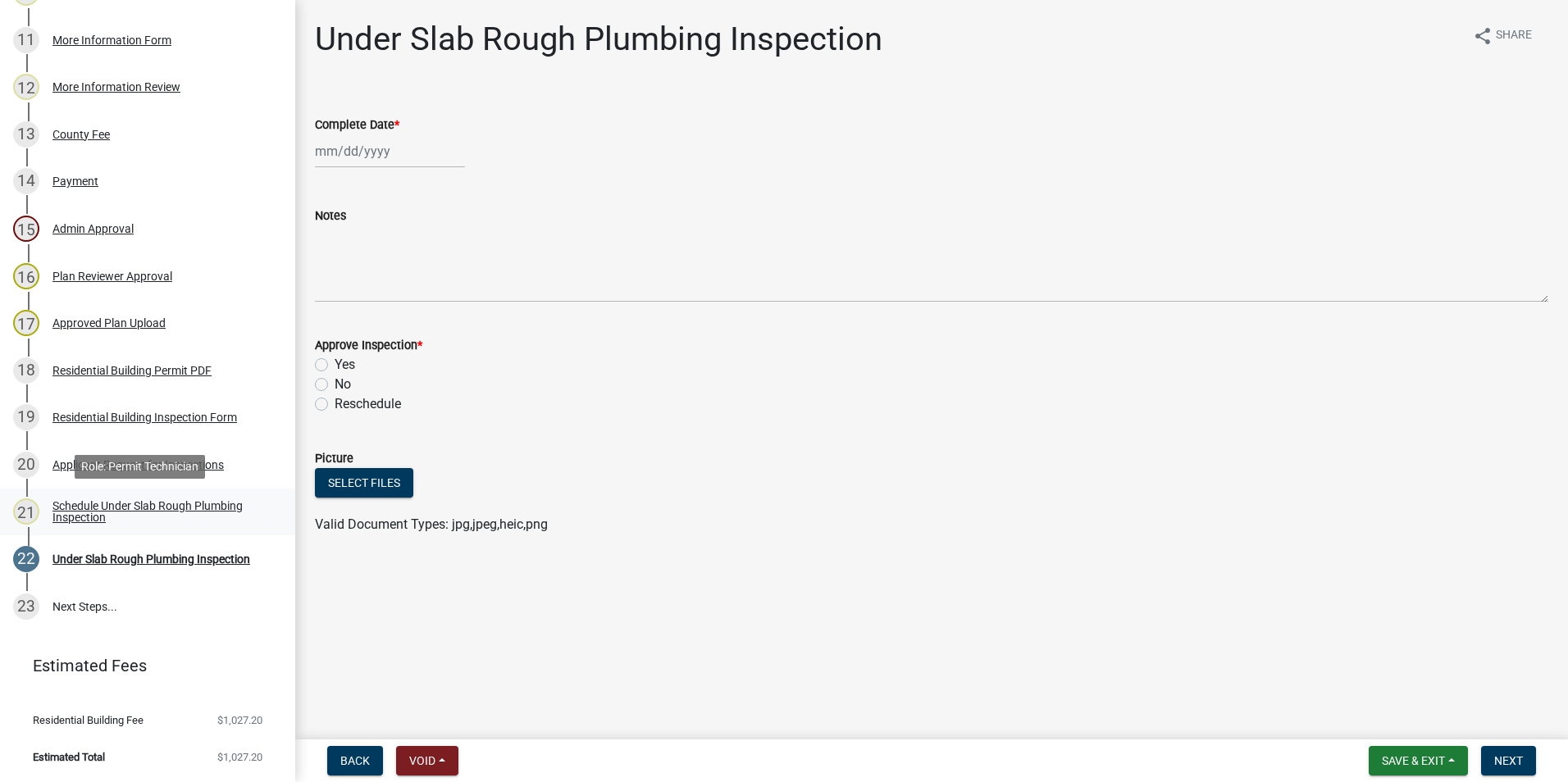
click at [194, 500] on div "Schedule Under Slab Rough Plumbing Inspection" at bounding box center [160, 511] width 216 height 23
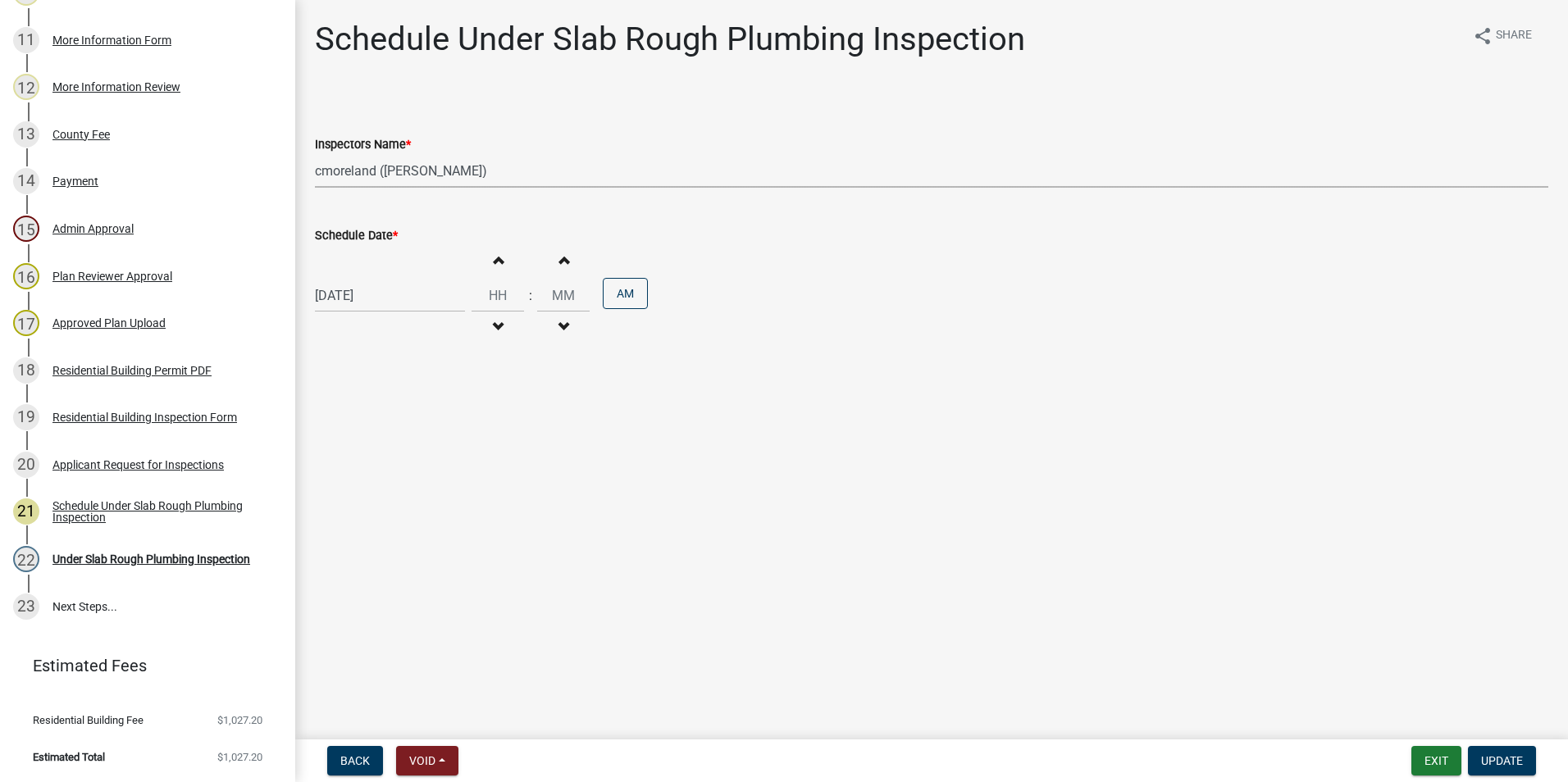
click at [368, 165] on select "Select Item... mrivera ([PERSON_NAME]) [PERSON_NAME] ([PERSON_NAME] ([PERSON_NA…" at bounding box center [932, 170] width 1234 height 33
select select "07642ab0-564c-47bb-824b-0ccf2da83593"
click at [315, 154] on select "Select Item... mrivera ([PERSON_NAME]) [PERSON_NAME] ([PERSON_NAME] ([PERSON_NA…" at bounding box center [932, 170] width 1234 height 33
click at [1476, 755] on button "Update" at bounding box center [1501, 760] width 68 height 30
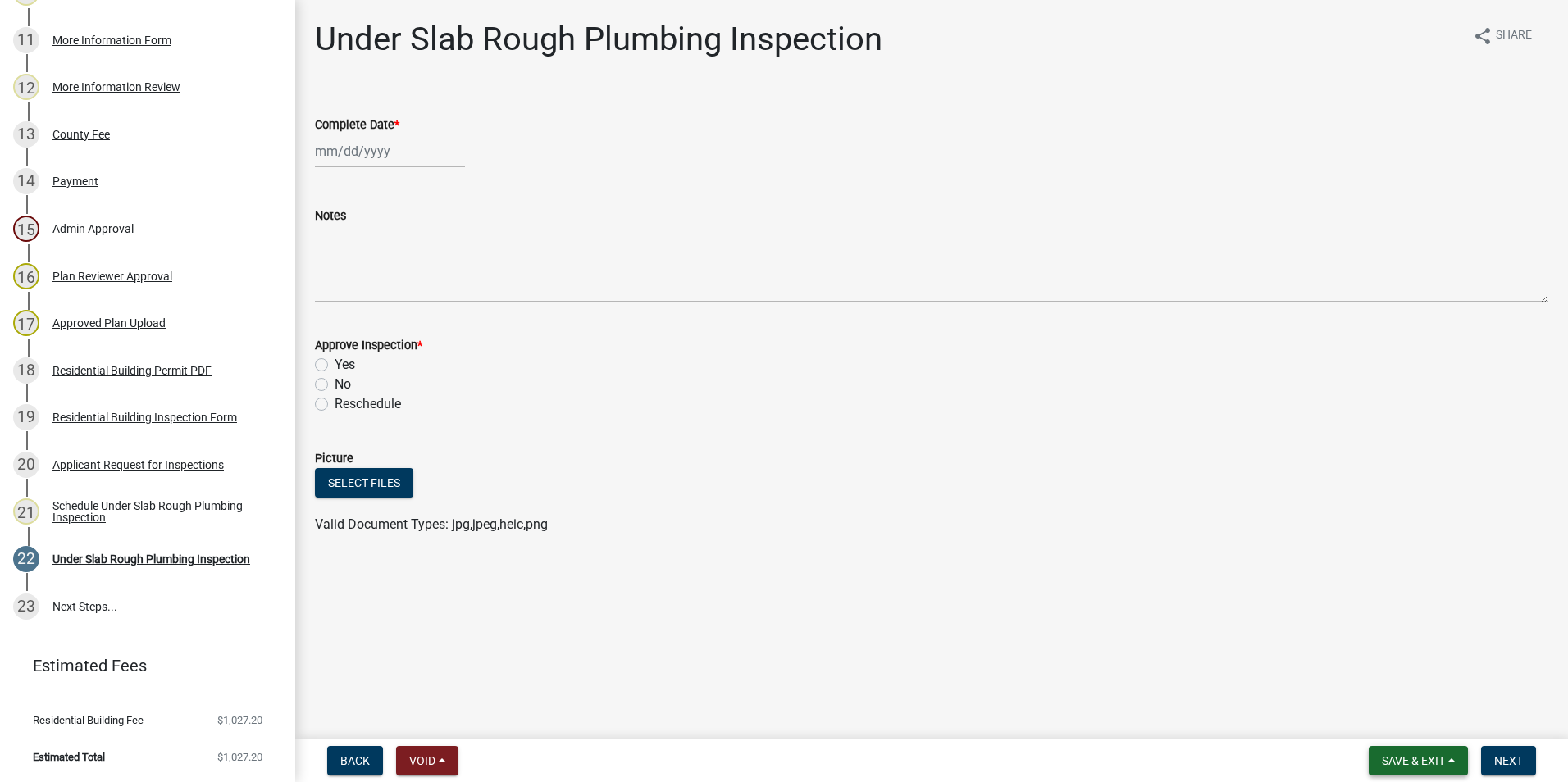
click at [1462, 756] on button "Save & Exit" at bounding box center [1418, 760] width 99 height 30
click at [1437, 731] on button "Save & Exit" at bounding box center [1402, 717] width 131 height 39
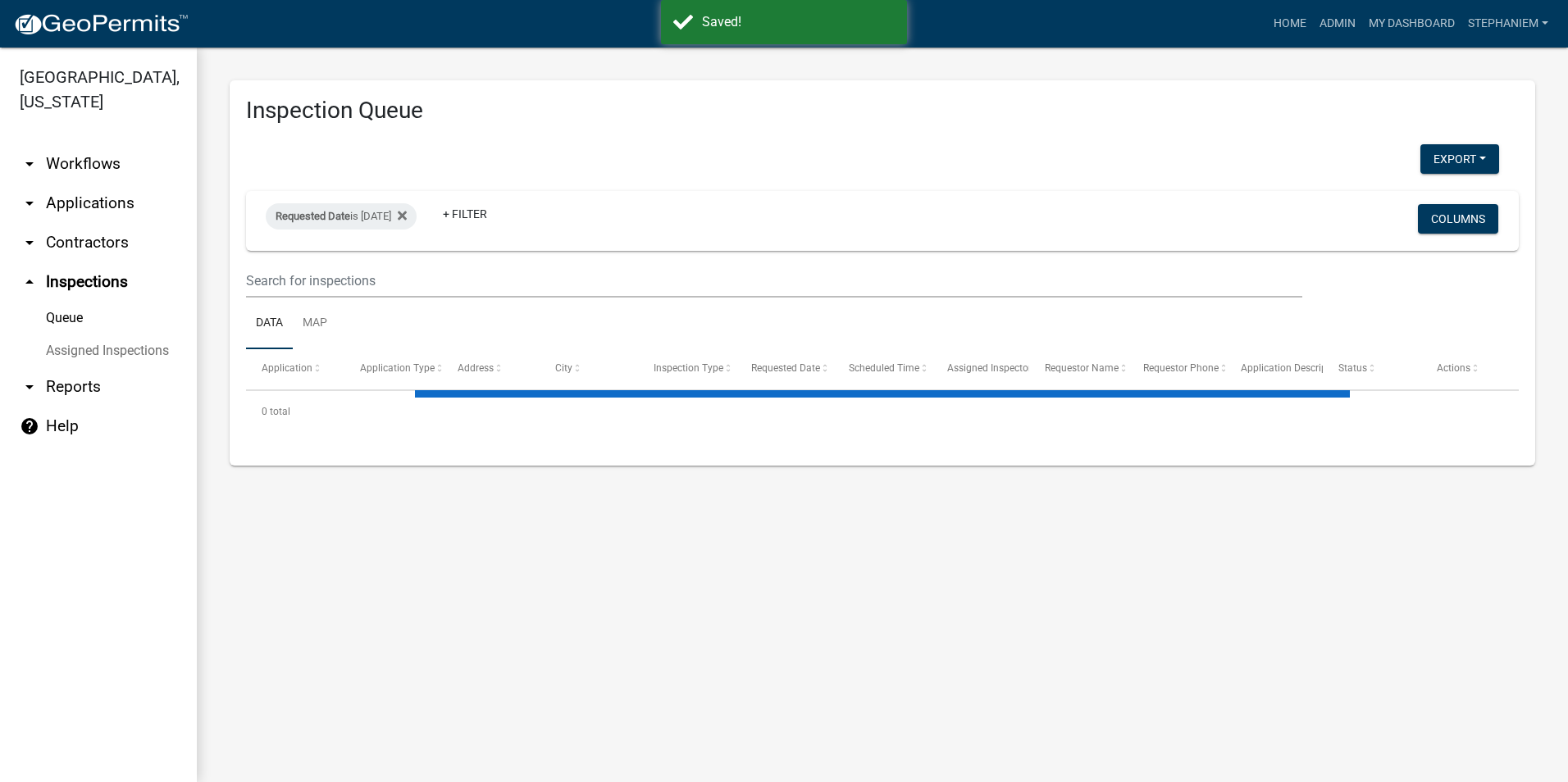
select select "3: 100"
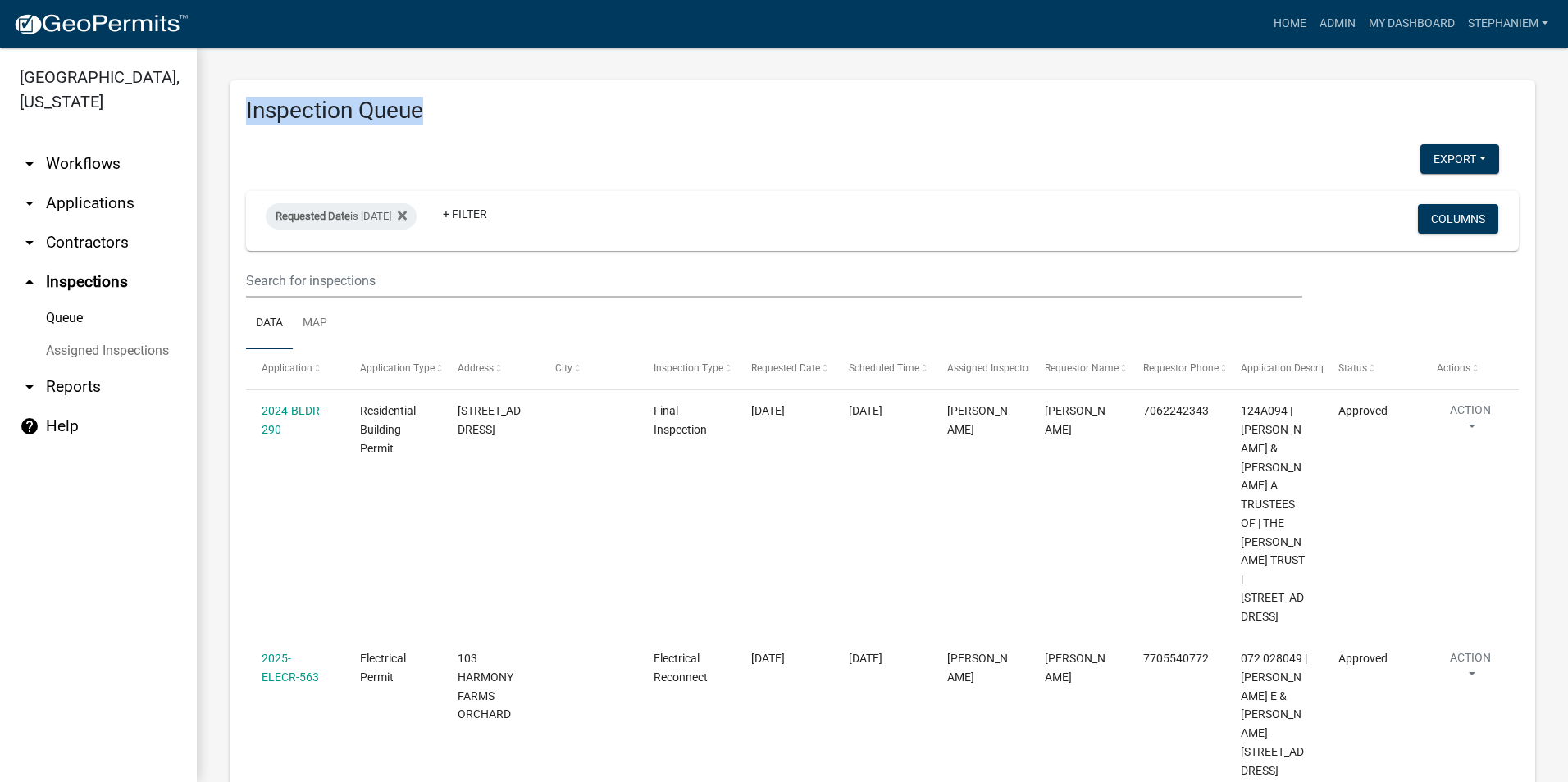
drag, startPoint x: 422, startPoint y: 108, endPoint x: 241, endPoint y: 86, distance: 182.3
drag, startPoint x: 241, startPoint y: 86, endPoint x: 207, endPoint y: 97, distance: 35.7
click at [393, 208] on div "Requested Date is [DATE]" at bounding box center [341, 216] width 151 height 27
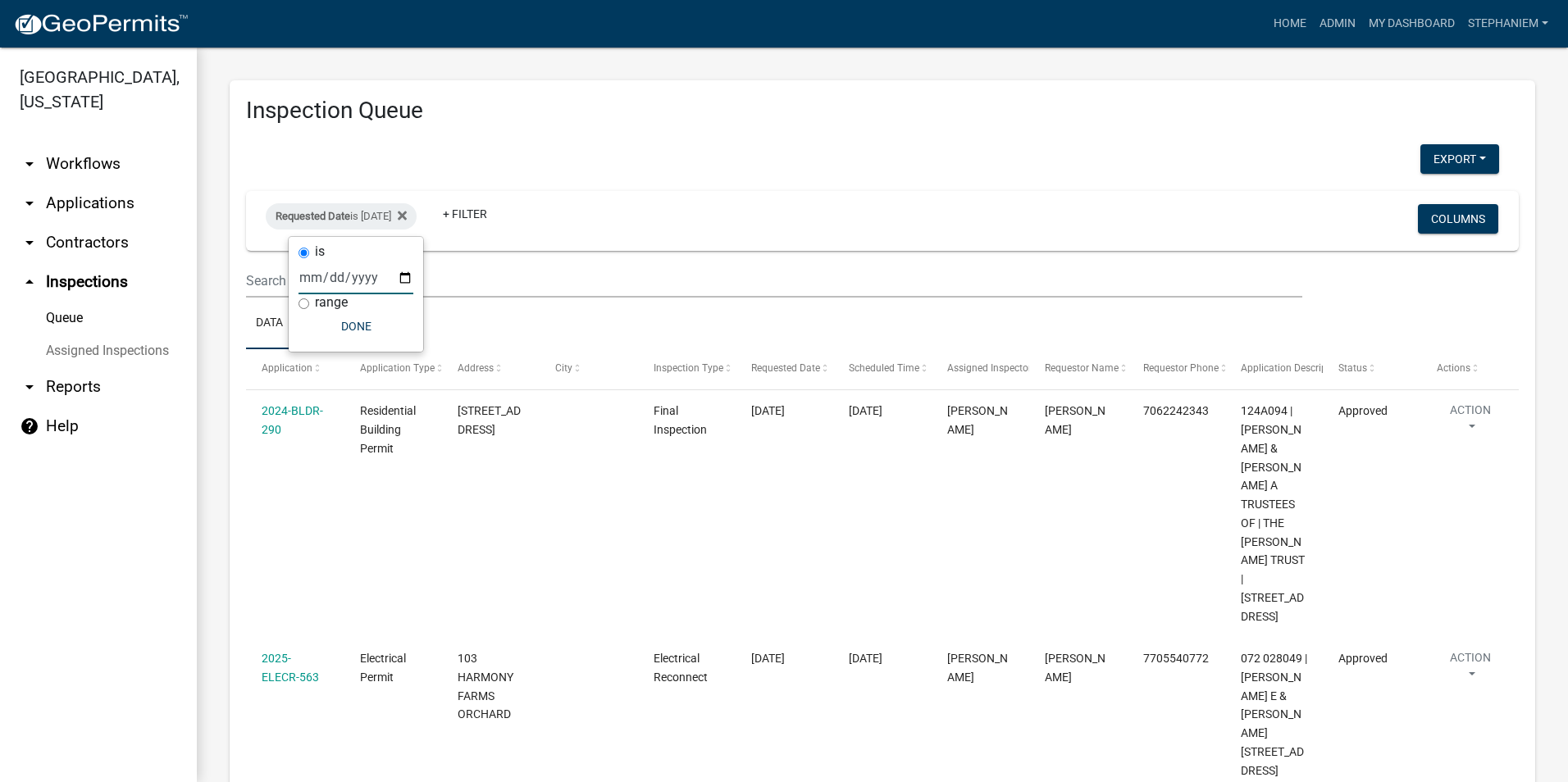
click at [401, 275] on input "[DATE]" at bounding box center [355, 277] width 115 height 33
type input "[DATE]"
click at [386, 327] on button "Done" at bounding box center [355, 326] width 115 height 30
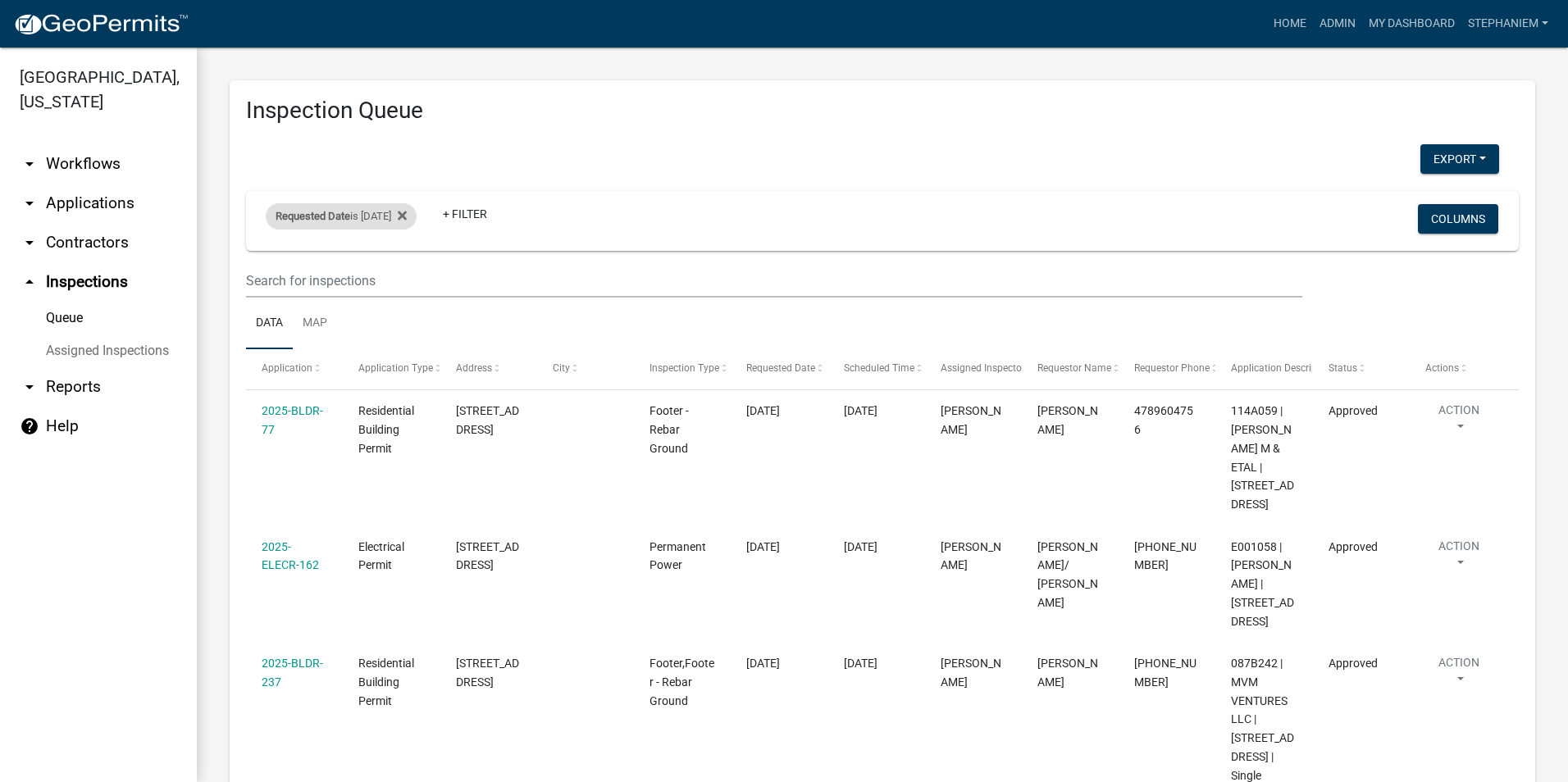
click at [388, 222] on div "Requested Date is [DATE]" at bounding box center [341, 216] width 151 height 27
click at [404, 281] on input "[DATE]" at bounding box center [355, 277] width 115 height 33
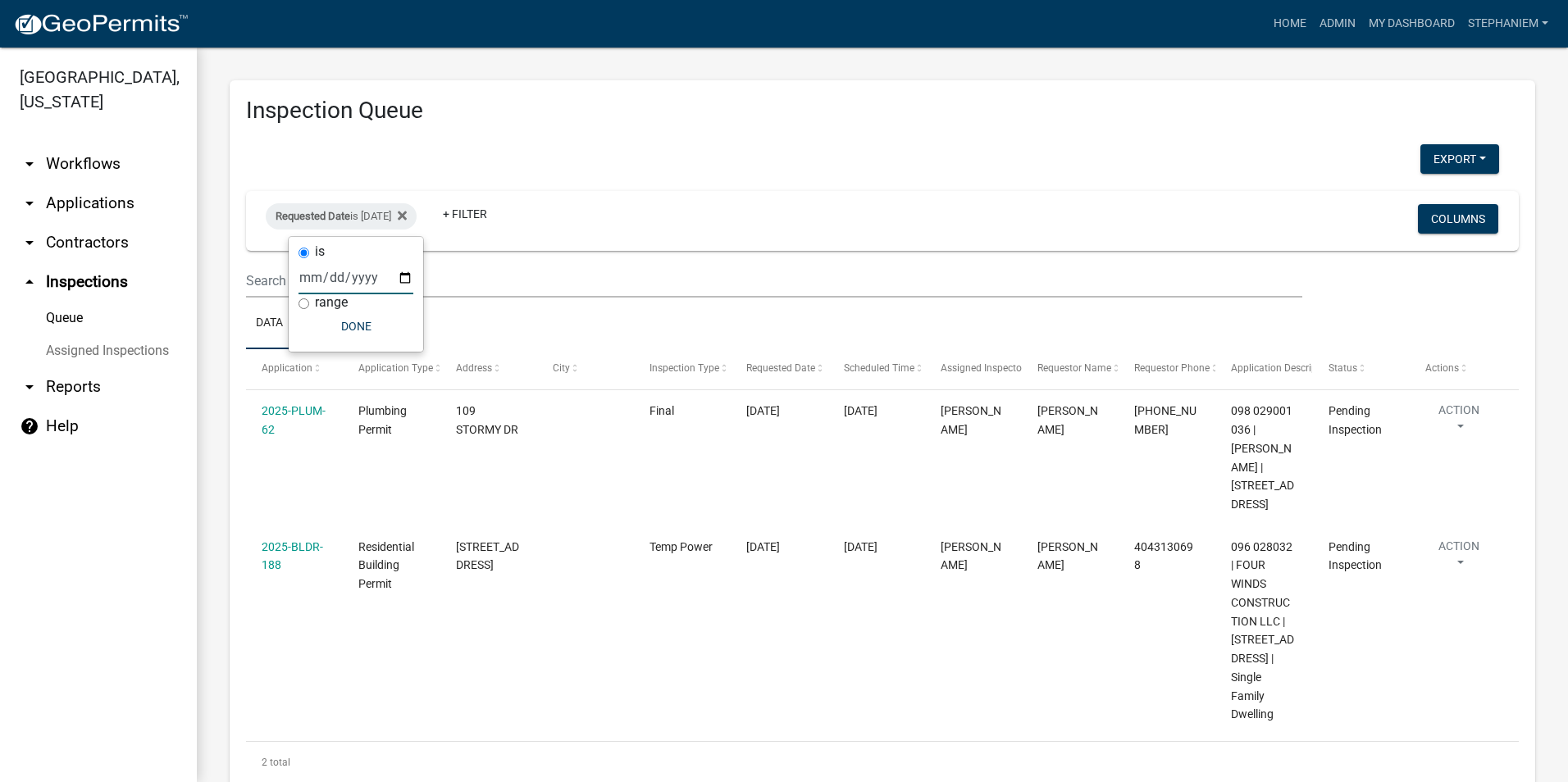
click at [406, 277] on input "[DATE]" at bounding box center [355, 277] width 115 height 33
type input "[DATE]"
select select "3: 100"
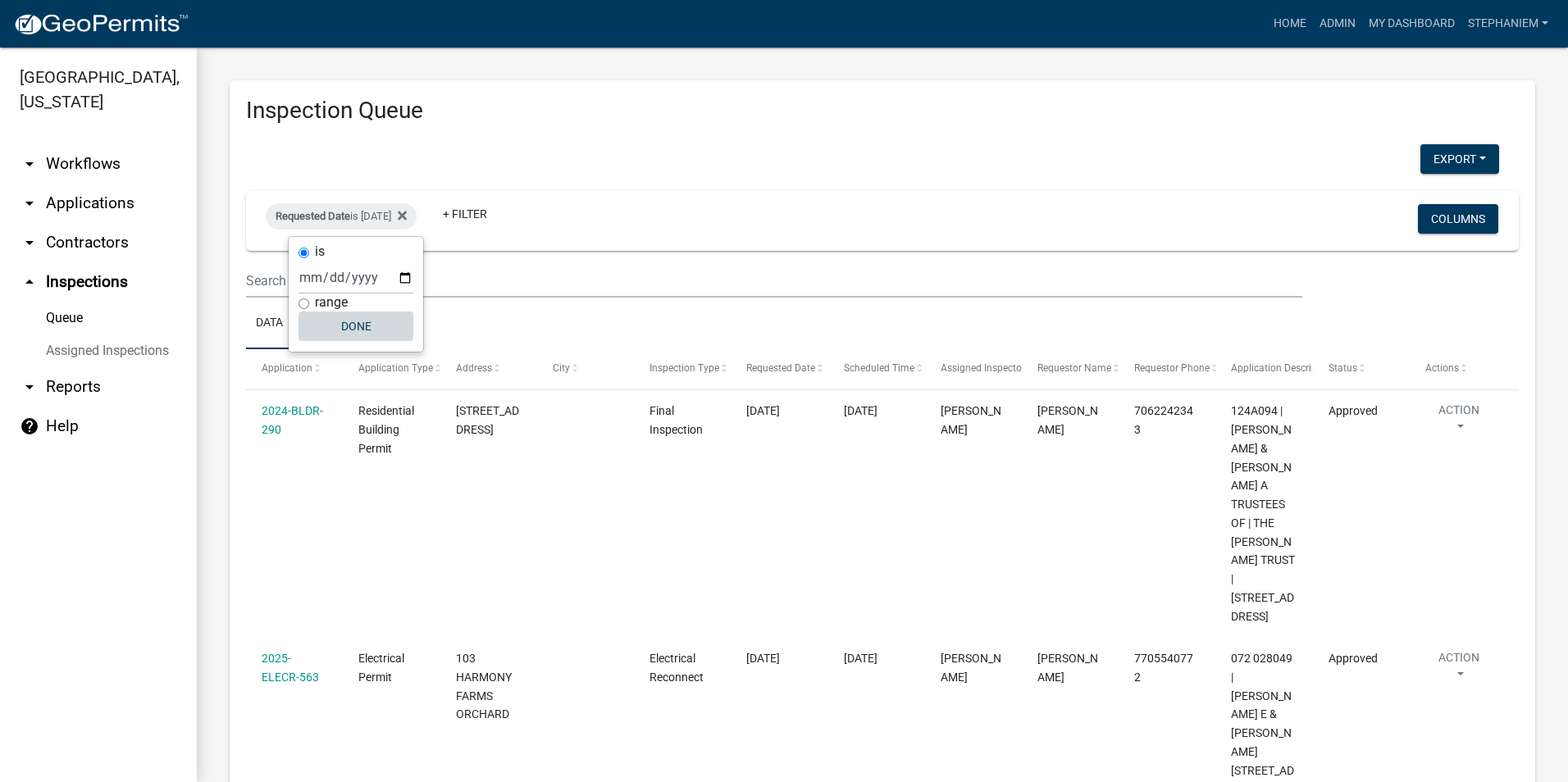
click at [384, 339] on button "Done" at bounding box center [355, 326] width 115 height 30
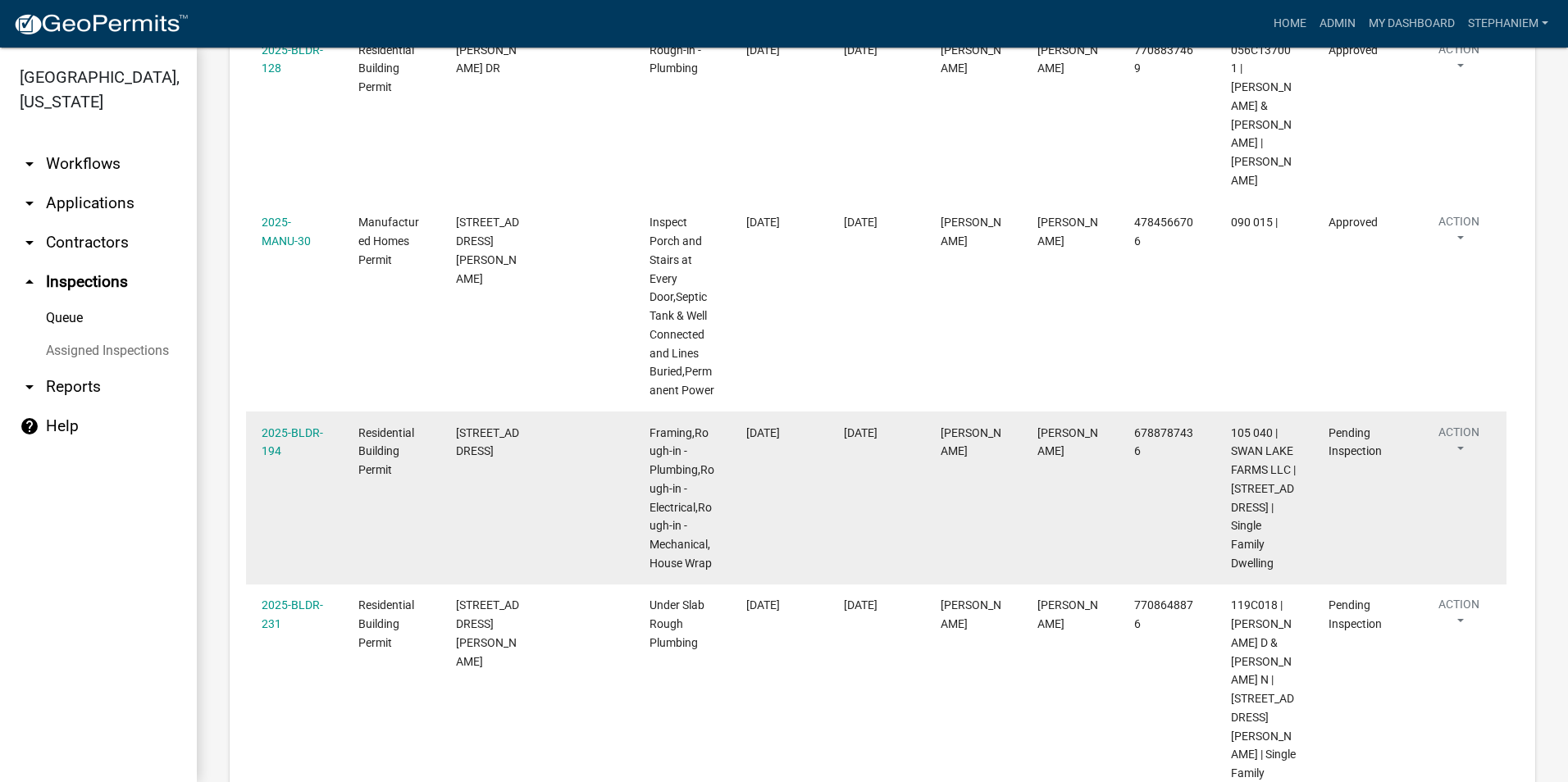
scroll to position [1976, 0]
